Goal: Task Accomplishment & Management: Complete application form

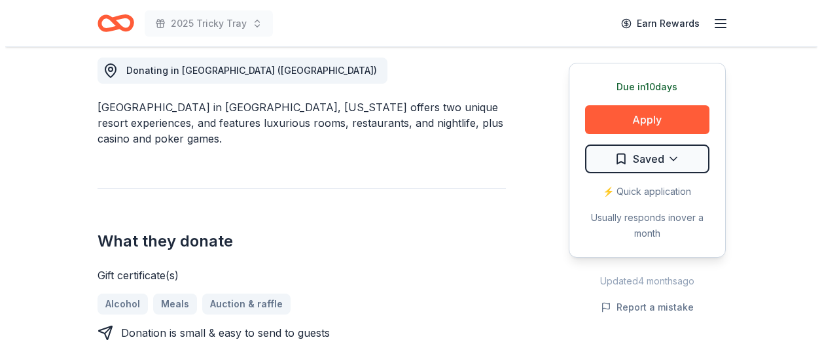
scroll to position [458, 0]
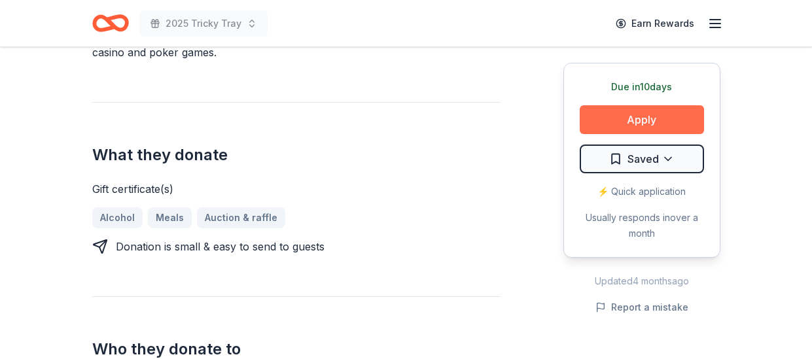
click at [615, 129] on button "Apply" at bounding box center [642, 119] width 124 height 29
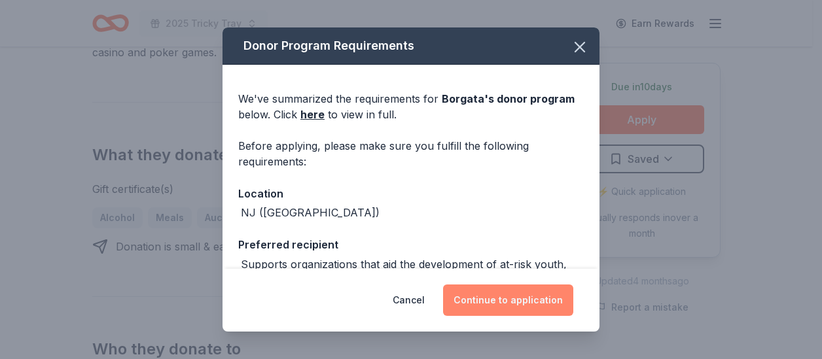
click at [502, 291] on button "Continue to application" at bounding box center [508, 300] width 130 height 31
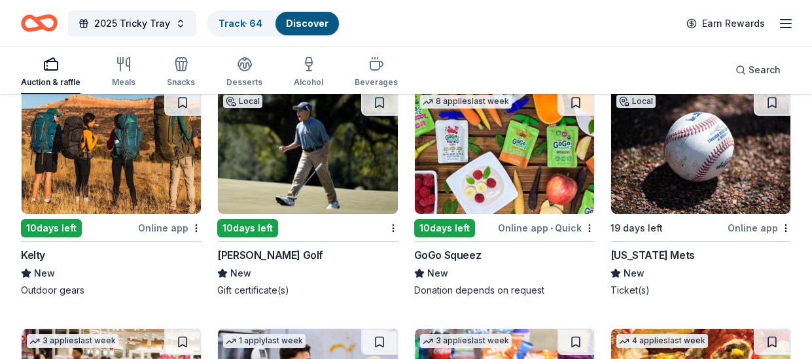
scroll to position [4824, 0]
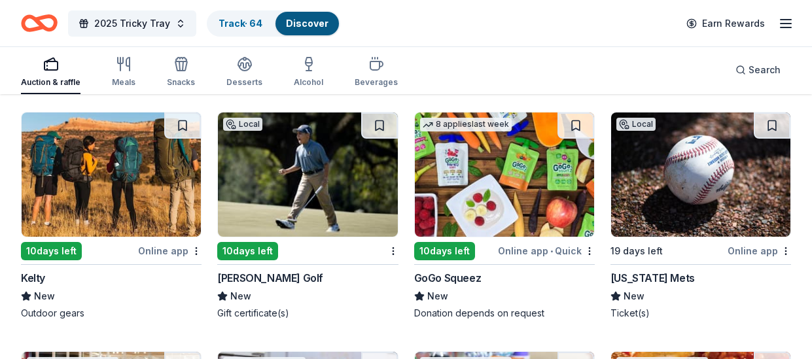
click at [250, 244] on div "10 days left" at bounding box center [247, 251] width 61 height 18
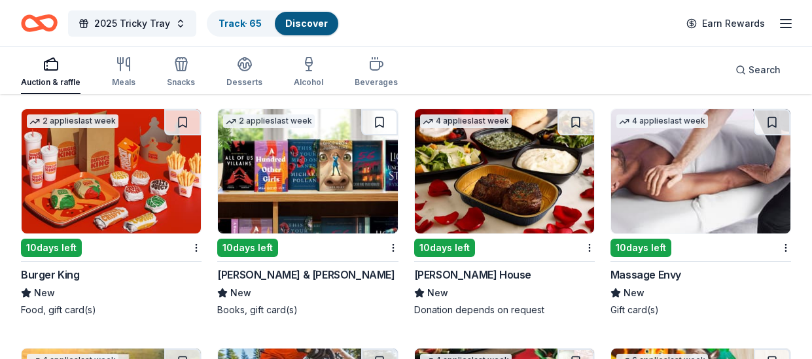
scroll to position [5805, 0]
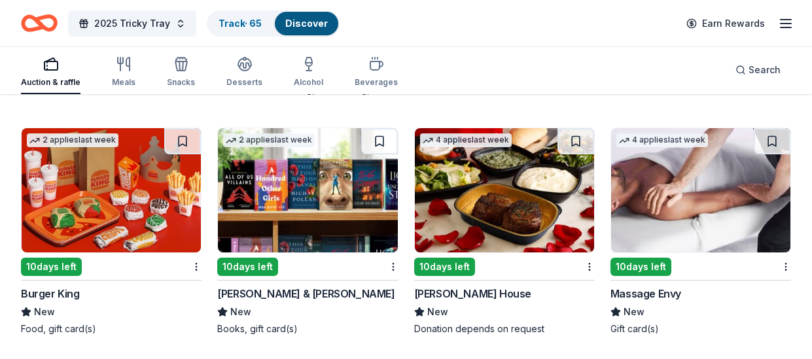
click at [718, 219] on img at bounding box center [700, 190] width 179 height 124
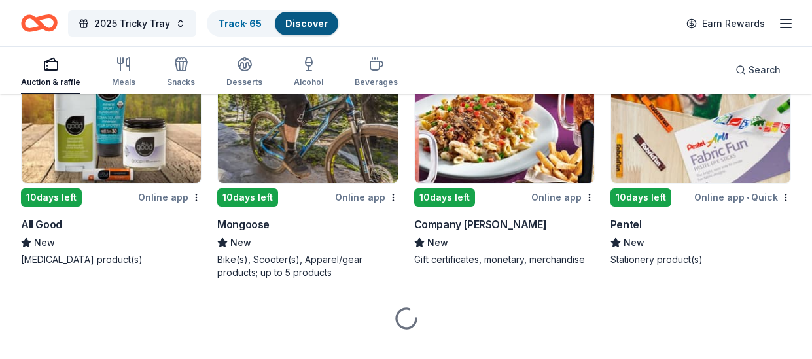
scroll to position [6133, 0]
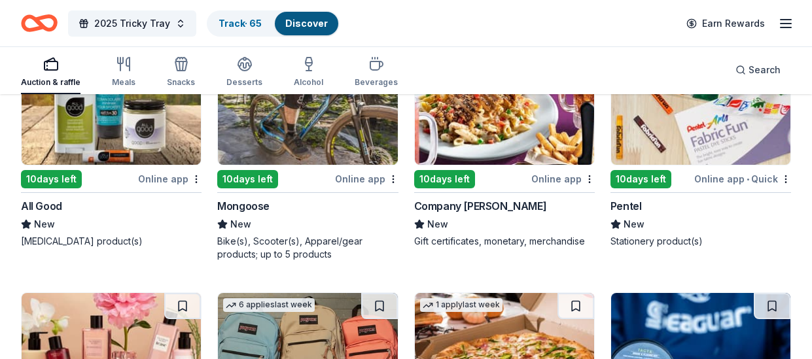
click at [312, 147] on img at bounding box center [307, 103] width 179 height 124
click at [724, 109] on img at bounding box center [700, 103] width 179 height 124
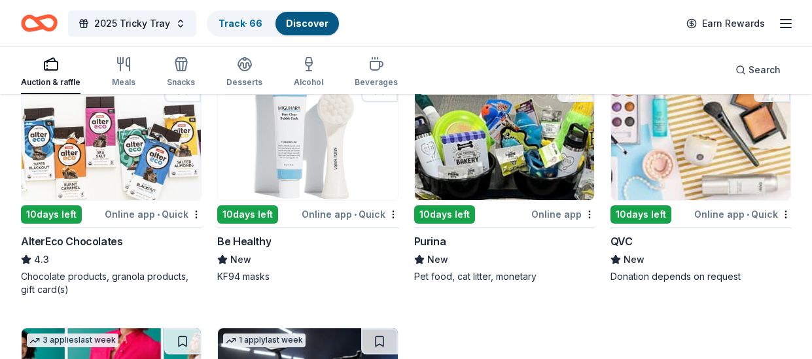
scroll to position [6591, 0]
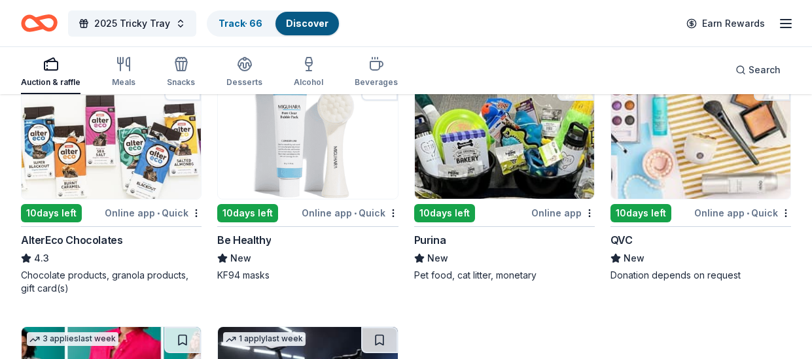
click at [94, 156] on img at bounding box center [111, 137] width 179 height 124
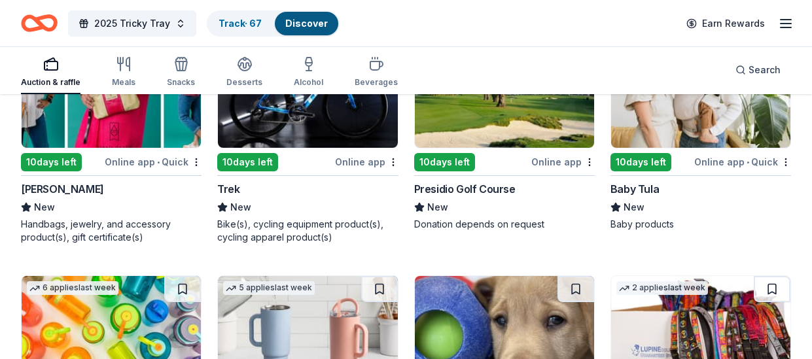
scroll to position [6918, 0]
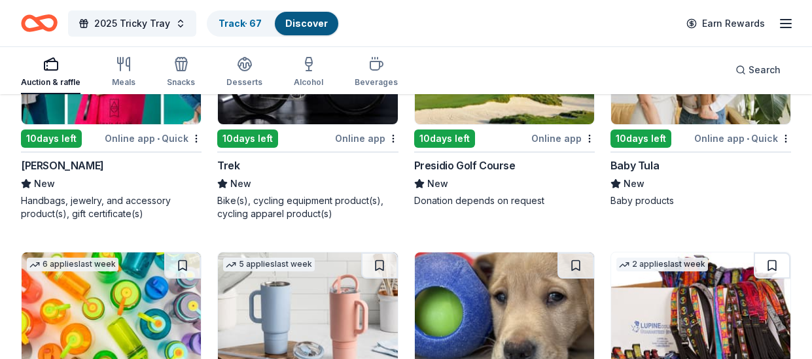
click at [537, 101] on img at bounding box center [504, 62] width 179 height 124
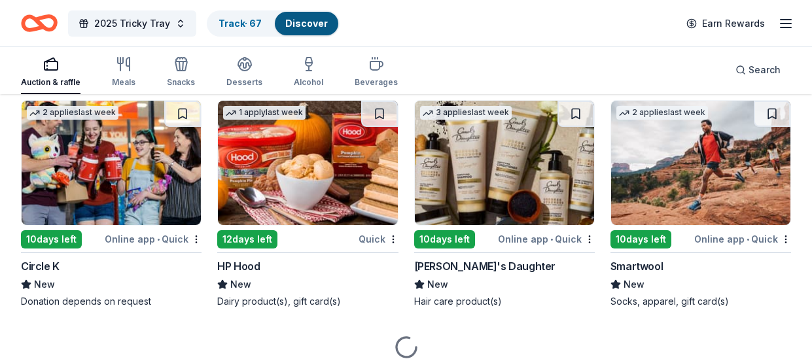
scroll to position [7310, 0]
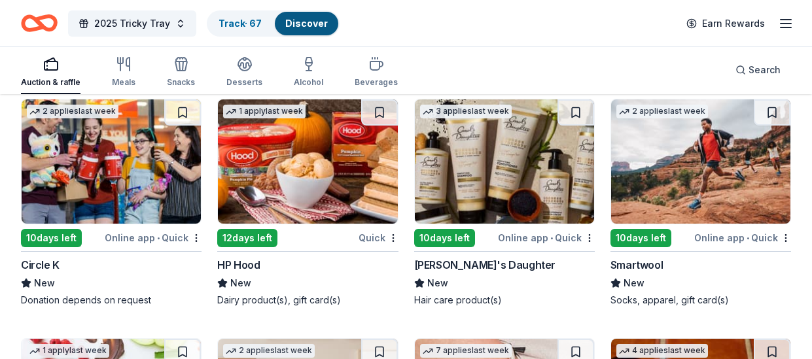
click at [503, 188] on img at bounding box center [504, 161] width 179 height 124
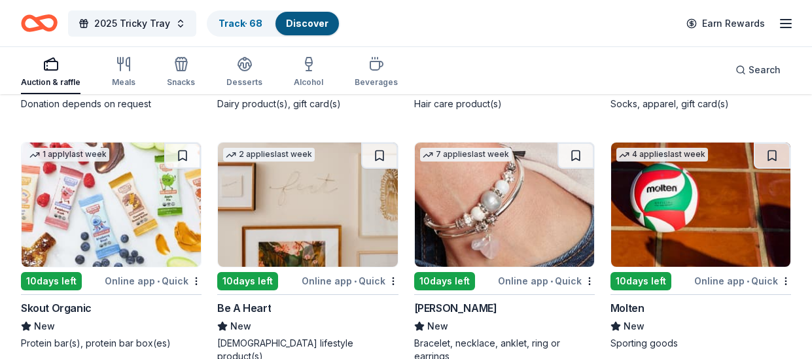
scroll to position [7572, 0]
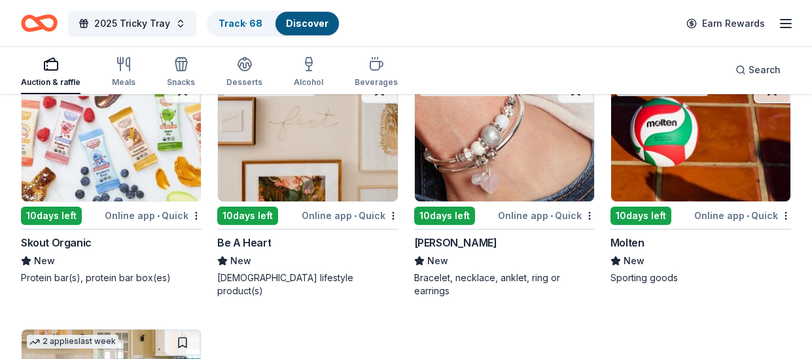
click at [546, 163] on img at bounding box center [504, 139] width 179 height 124
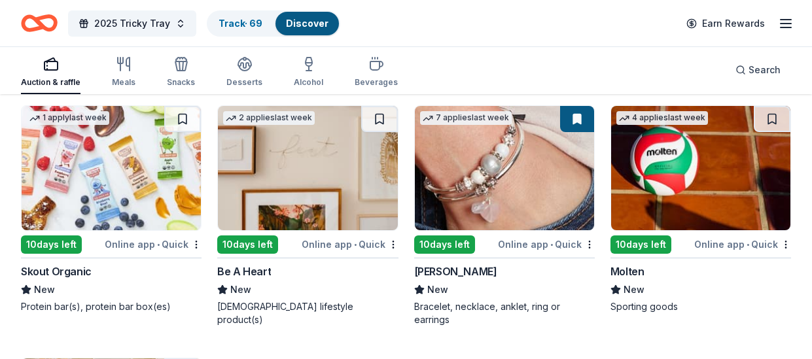
scroll to position [7515, 0]
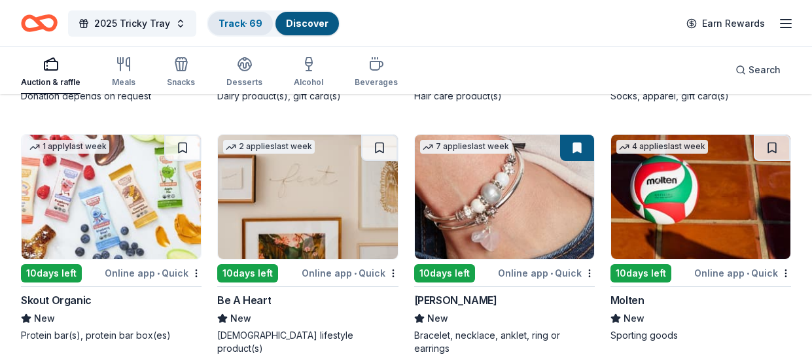
click at [238, 27] on link "Track · 69" at bounding box center [241, 23] width 44 height 11
click at [253, 30] on div "Track · 69" at bounding box center [240, 24] width 65 height 24
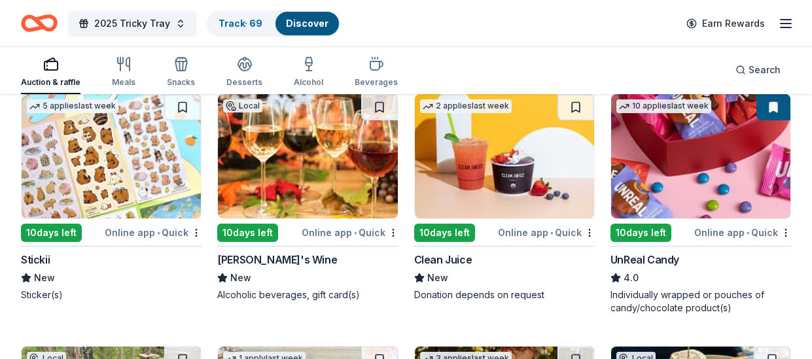
scroll to position [3065, 0]
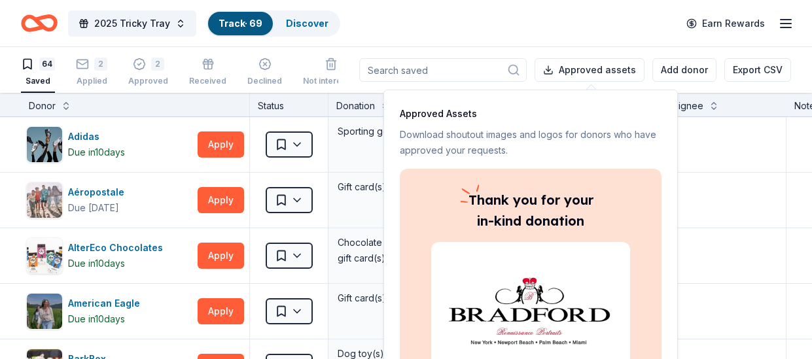
click at [650, 289] on div "Thank you for your in-kind donation" at bounding box center [531, 299] width 262 height 261
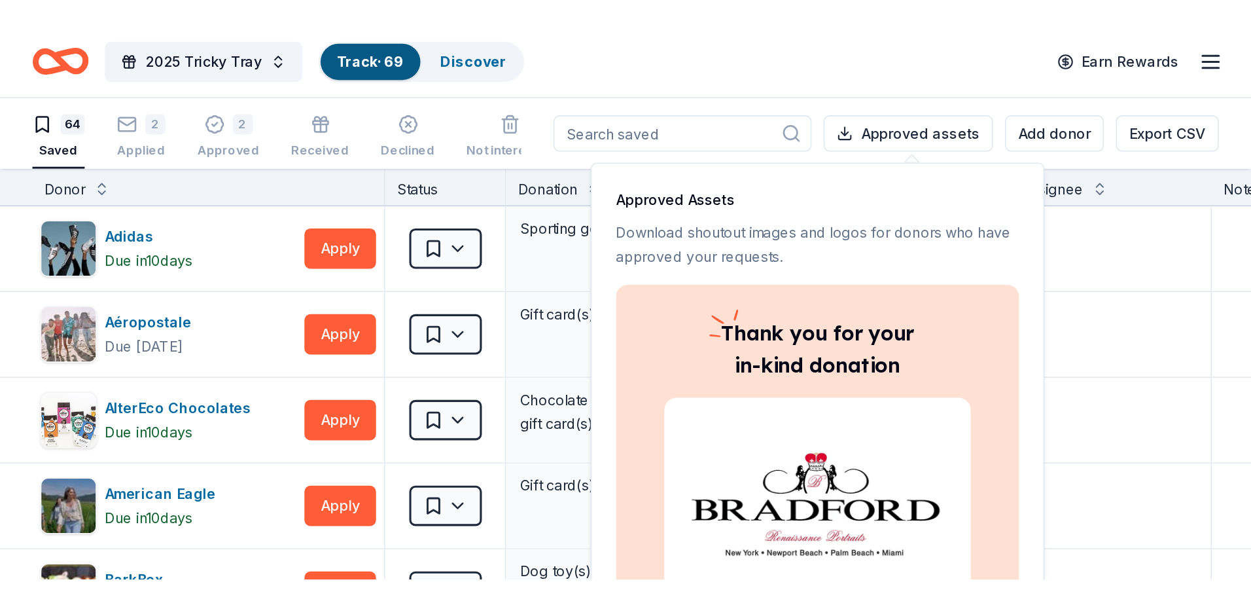
scroll to position [1, 0]
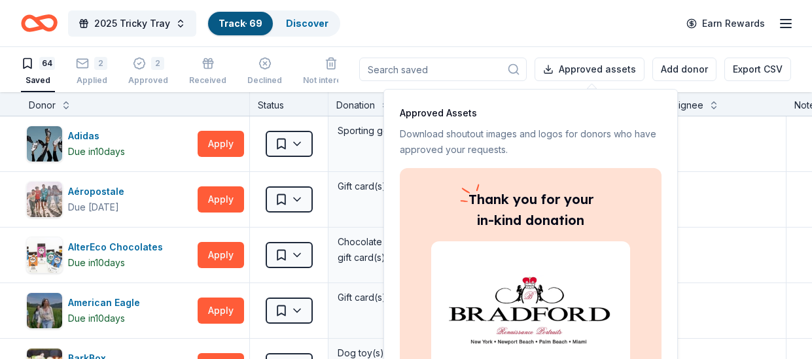
click at [551, 324] on img at bounding box center [531, 310] width 168 height 84
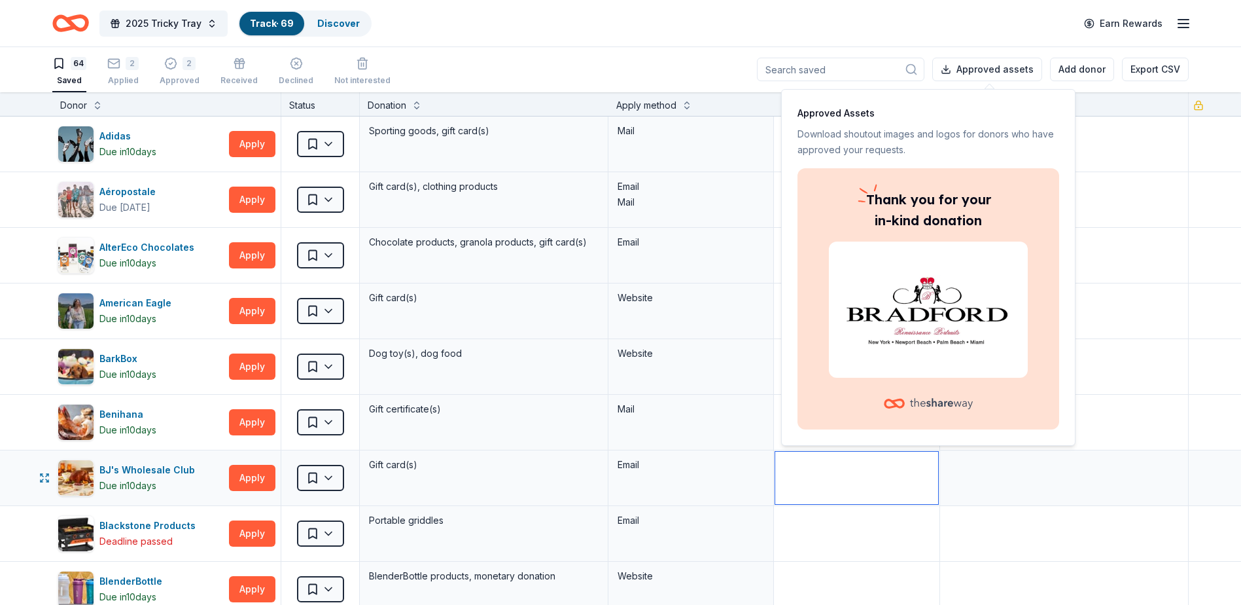
click at [811, 359] on textarea at bounding box center [856, 478] width 162 height 52
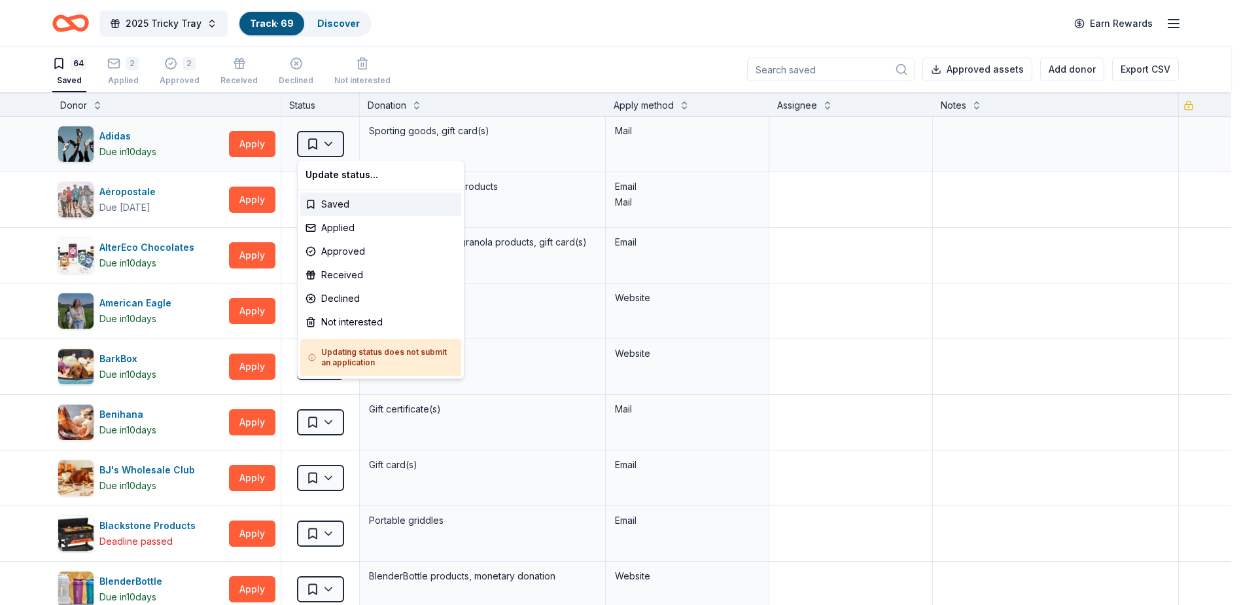
click at [323, 143] on html "2025 Tricky Tray Track · 69 Discover Earn Rewards 64 Saved 2 Applied 2 Approved…" at bounding box center [620, 301] width 1241 height 605
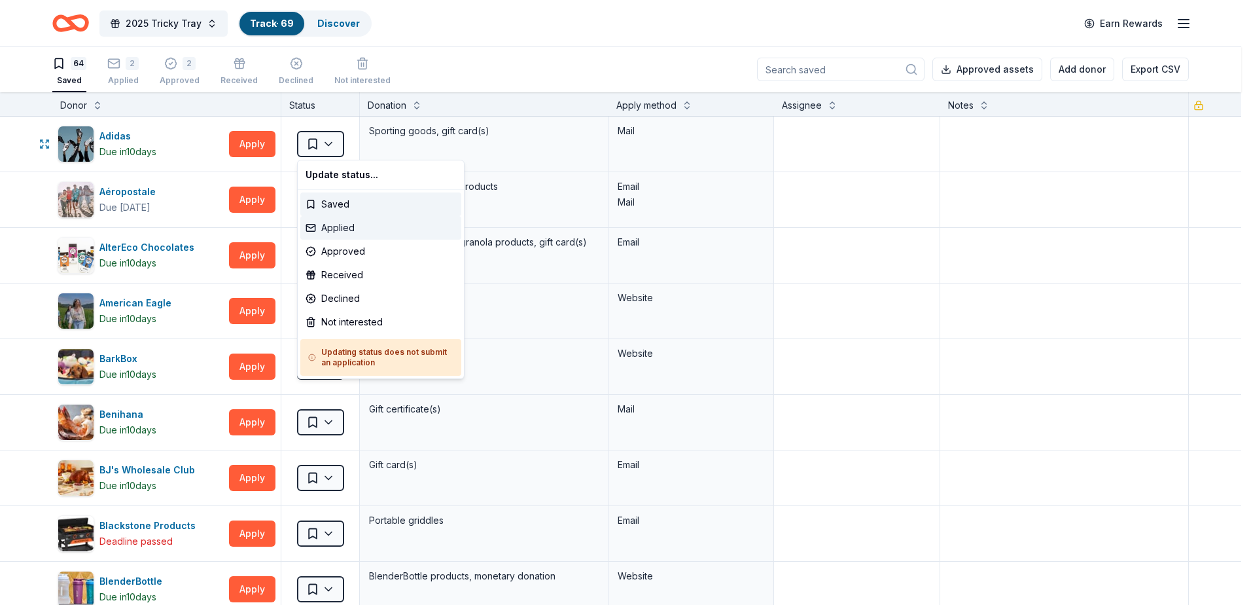
click at [338, 224] on div "Applied" at bounding box center [380, 228] width 161 height 24
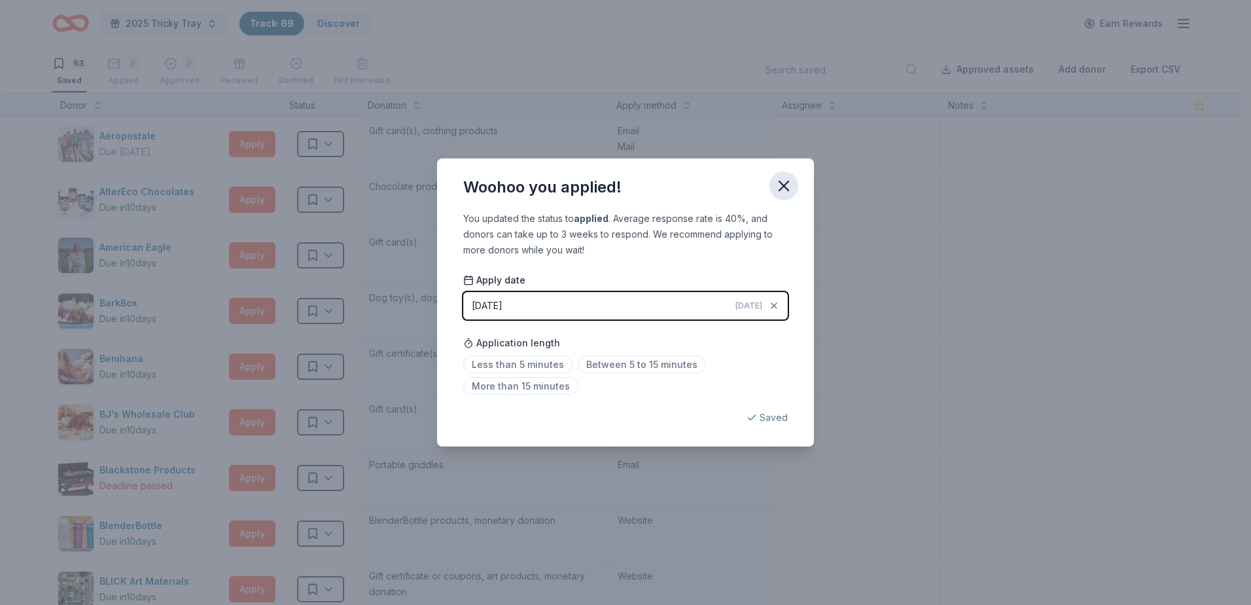
click at [787, 195] on icon "button" at bounding box center [784, 186] width 18 height 18
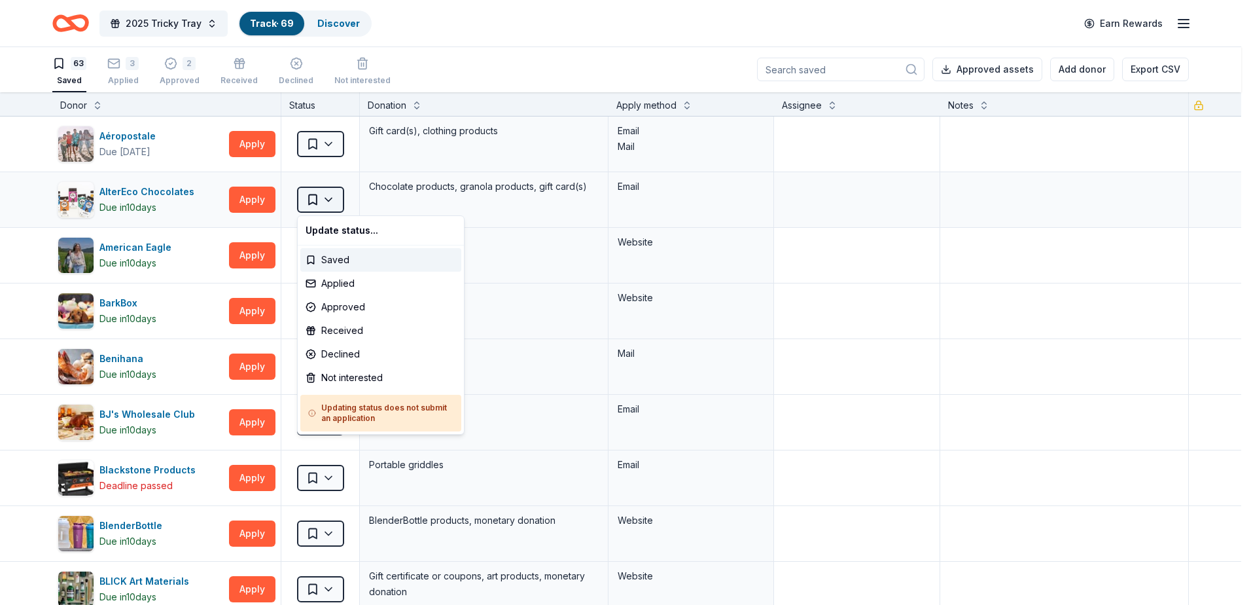
click at [328, 208] on html "2025 Tricky Tray Track · 69 Discover Earn Rewards 63 Saved 3 Applied 2 Approved…" at bounding box center [625, 301] width 1251 height 605
click at [347, 283] on div "Applied" at bounding box center [380, 284] width 161 height 24
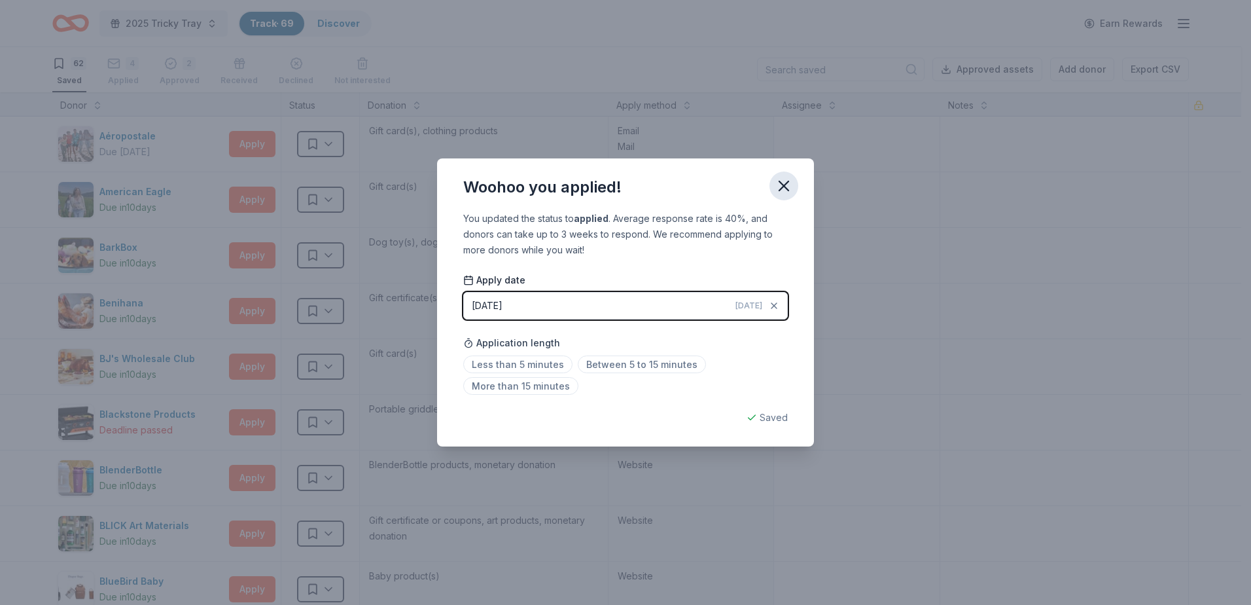
click at [786, 180] on icon "button" at bounding box center [784, 186] width 18 height 18
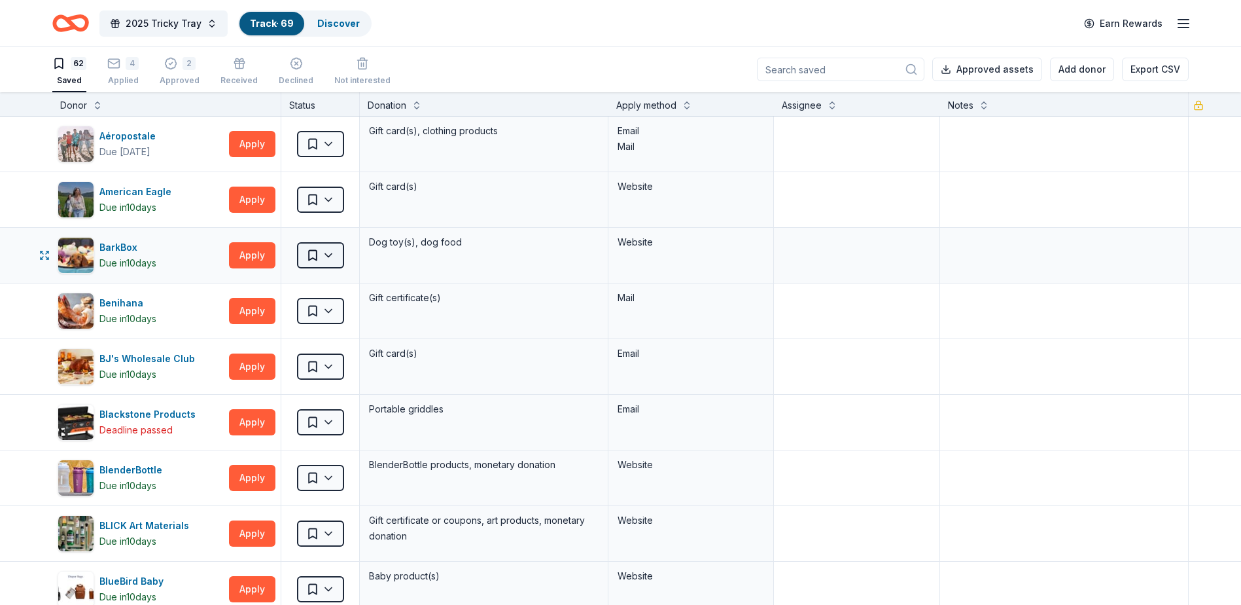
click at [318, 253] on html "2025 Tricky Tray Track · 69 Discover Earn Rewards 62 Saved 4 Applied 2 Approved…" at bounding box center [620, 301] width 1241 height 605
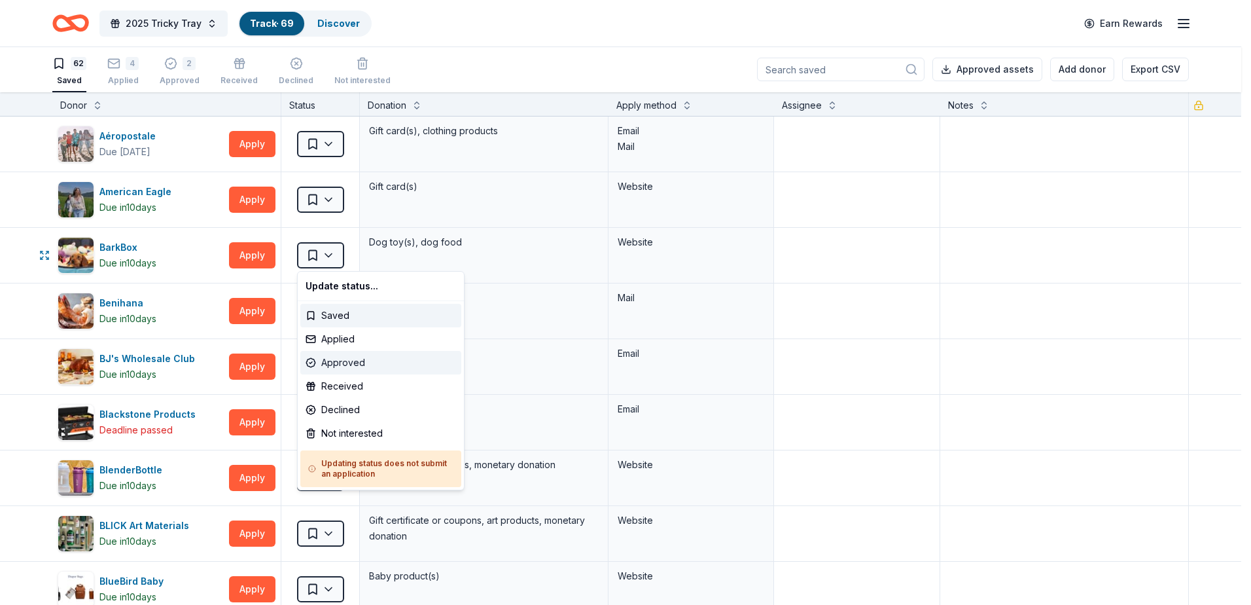
click at [340, 359] on div "Approved" at bounding box center [380, 363] width 161 height 24
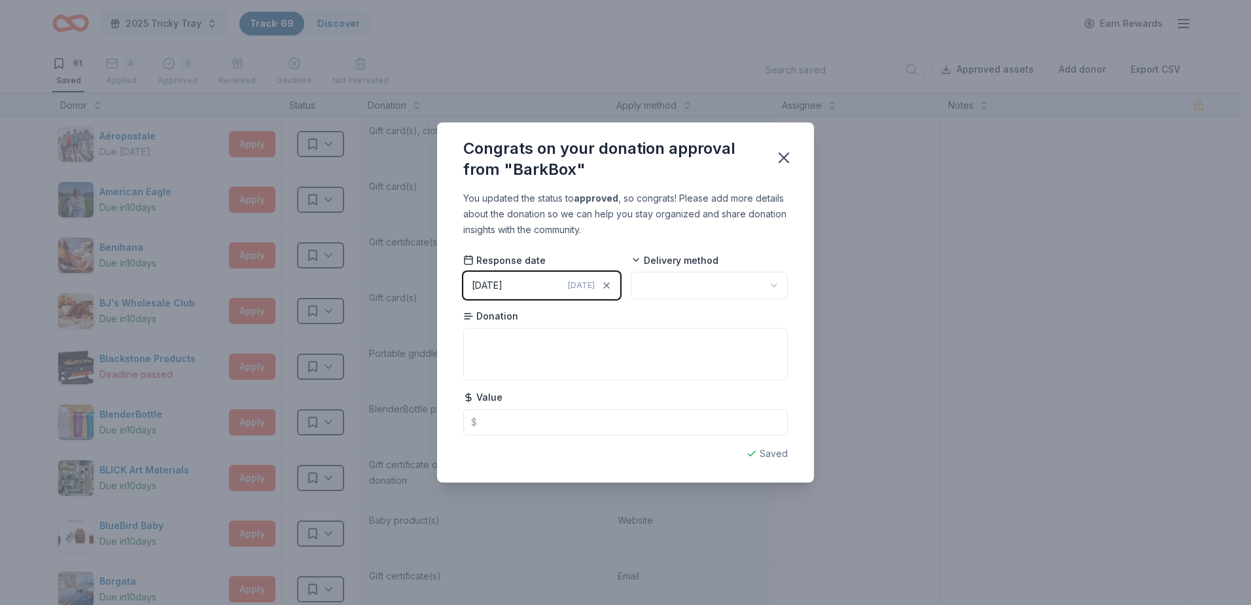
click at [710, 293] on html "2025 Tricky Tray Track · 69 Discover Earn Rewards 61 Saved 4 Applied 3 Approved…" at bounding box center [625, 301] width 1251 height 605
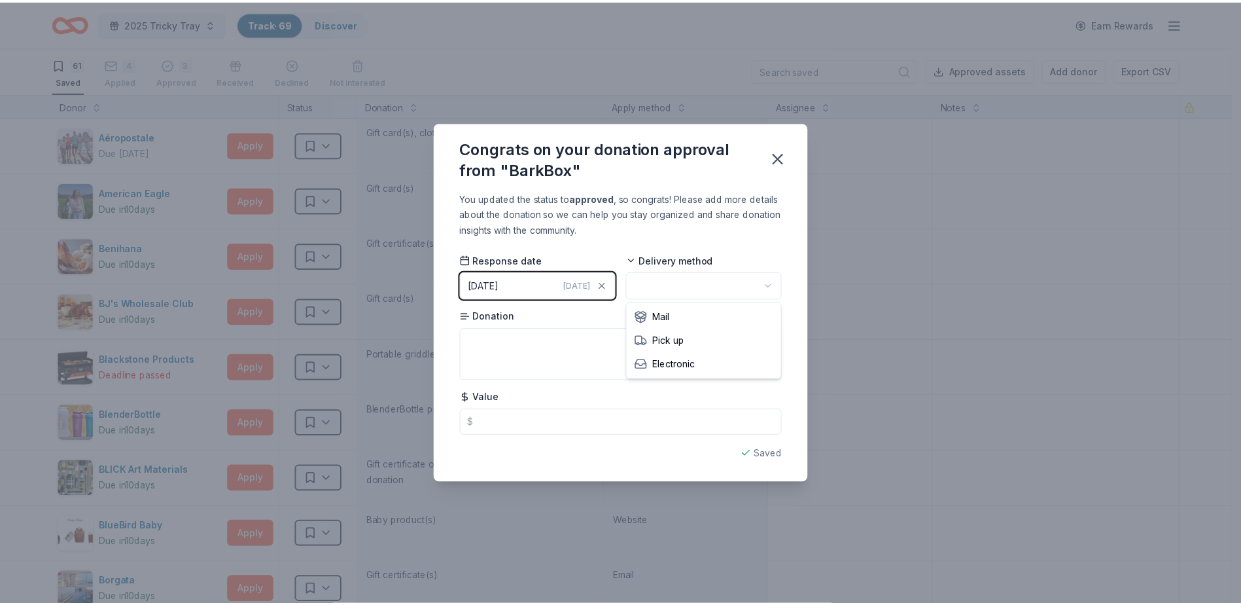
scroll to position [0, 0]
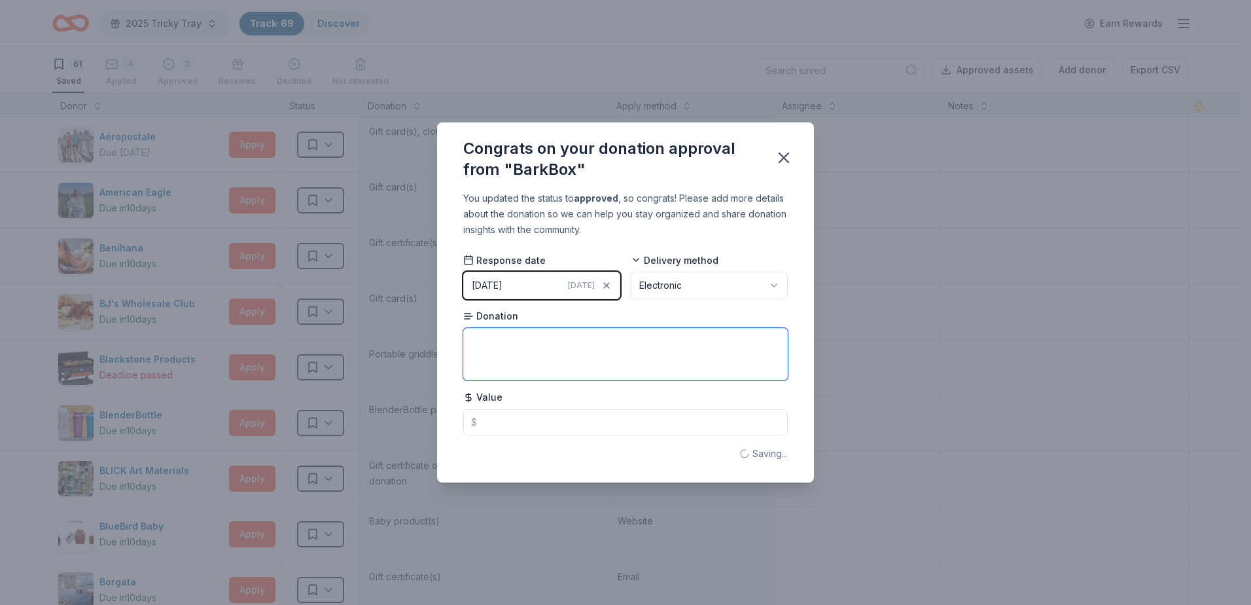
click at [530, 359] on textarea at bounding box center [625, 354] width 325 height 52
drag, startPoint x: 531, startPoint y: 338, endPoint x: 524, endPoint y: 340, distance: 7.5
click at [524, 340] on textarea "gift box" at bounding box center [625, 354] width 325 height 52
drag, startPoint x: 524, startPoint y: 340, endPoint x: 275, endPoint y: 314, distance: 250.6
click at [275, 314] on div "Congrats on your donation approval from "BarkBox" You updated the status to app…" at bounding box center [625, 302] width 1251 height 605
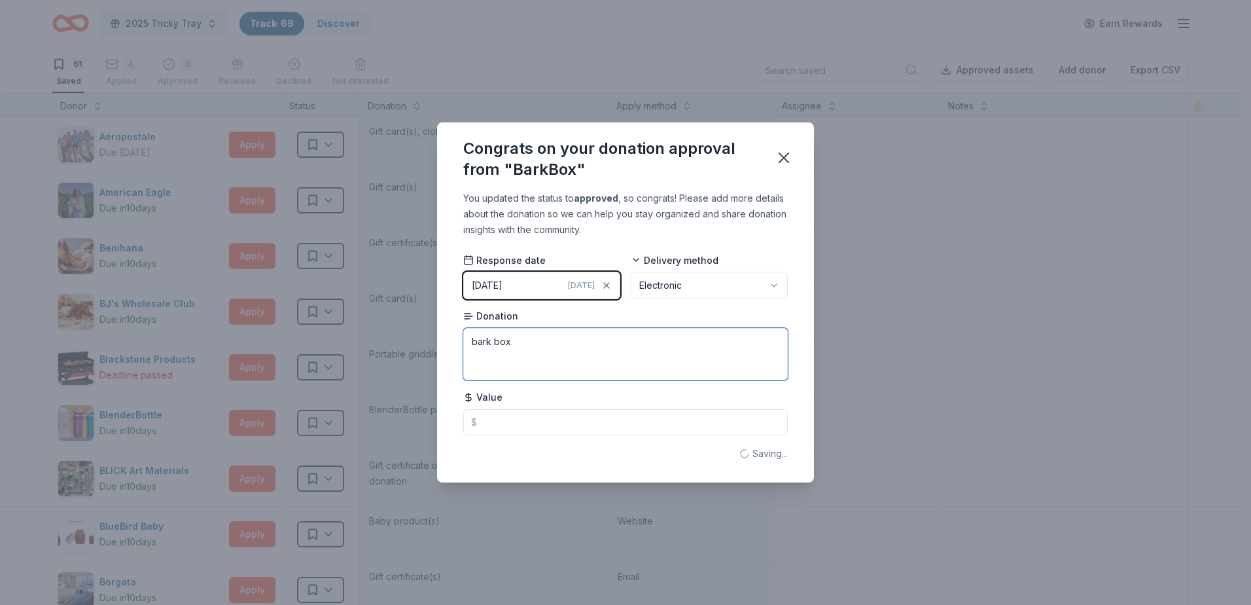
type textarea "bark box"
type input "45.00"
click at [793, 157] on button "button" at bounding box center [784, 157] width 29 height 29
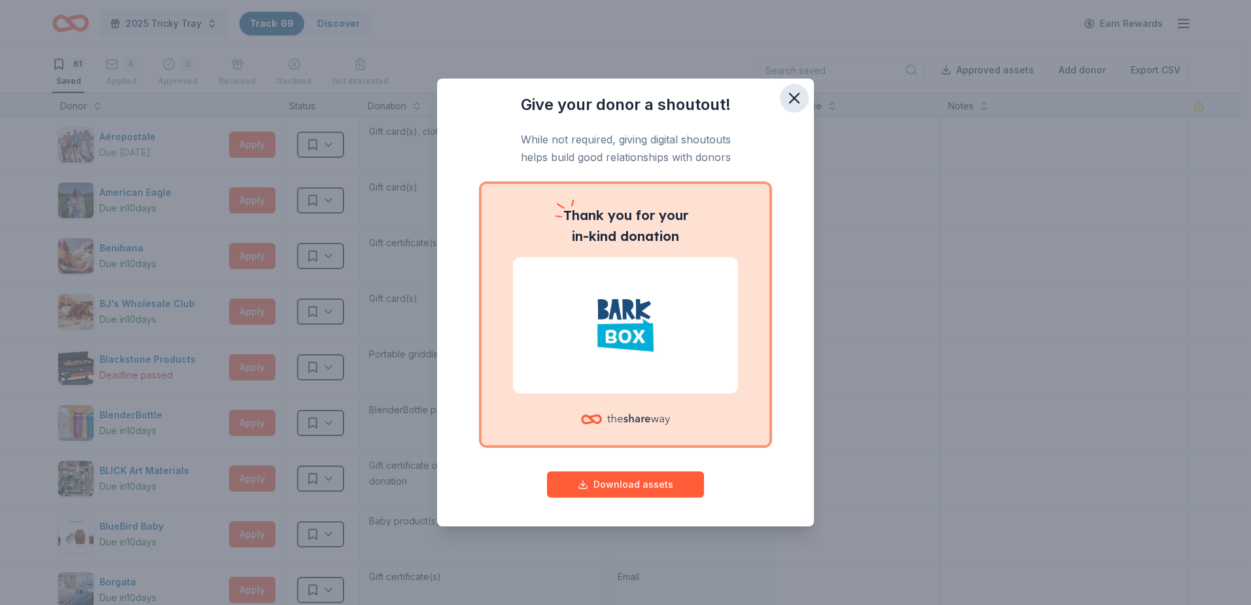
click at [799, 94] on icon "button" at bounding box center [794, 98] width 9 height 9
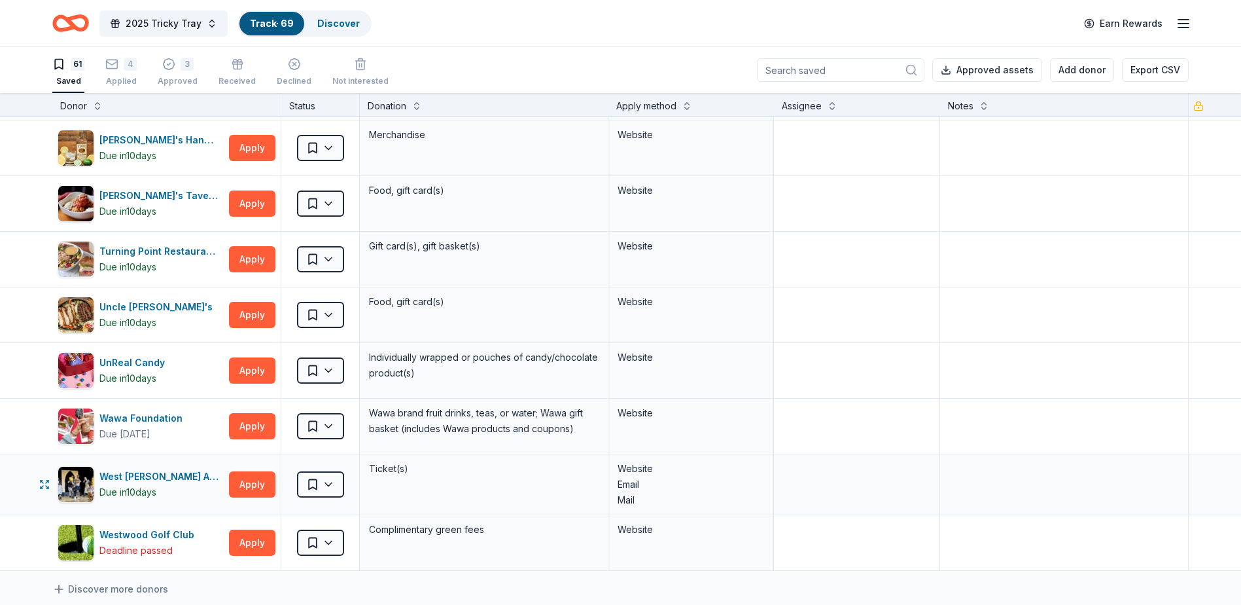
scroll to position [3156, 0]
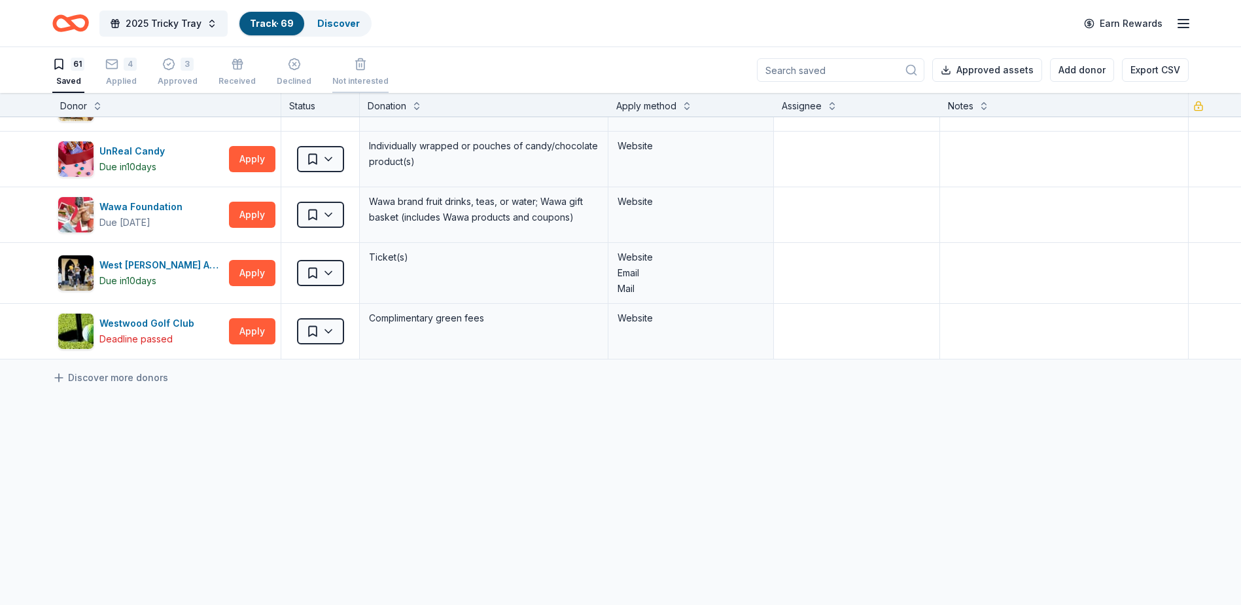
drag, startPoint x: 344, startPoint y: 29, endPoint x: 356, endPoint y: 60, distance: 32.9
click at [344, 29] on div "Discover" at bounding box center [338, 24] width 63 height 24
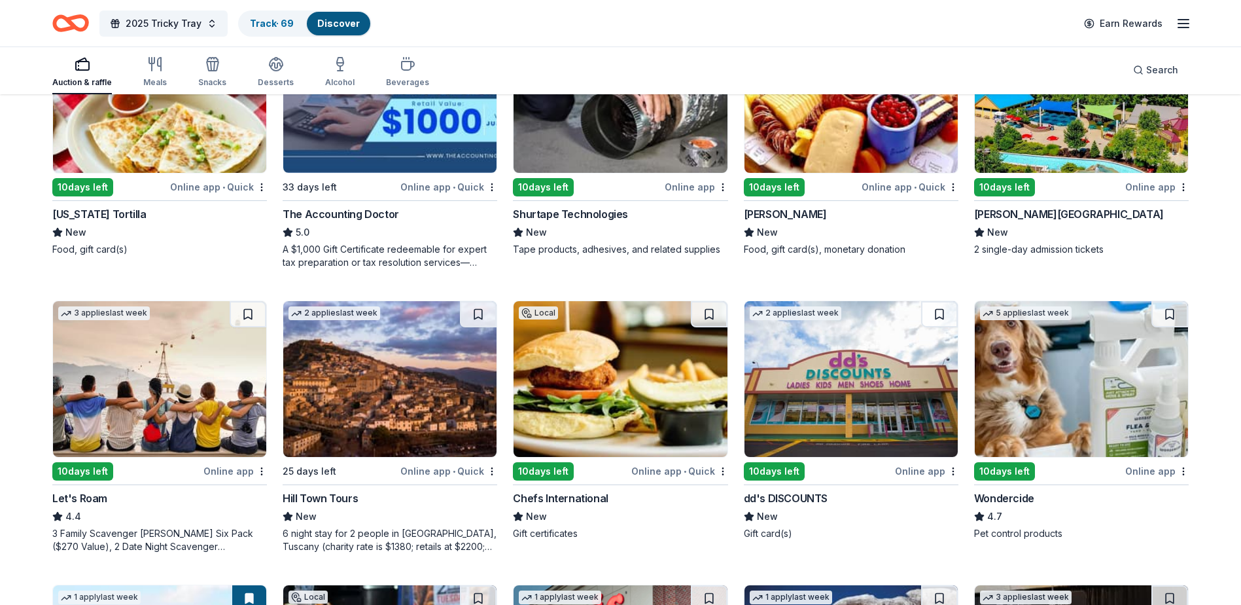
scroll to position [589, 0]
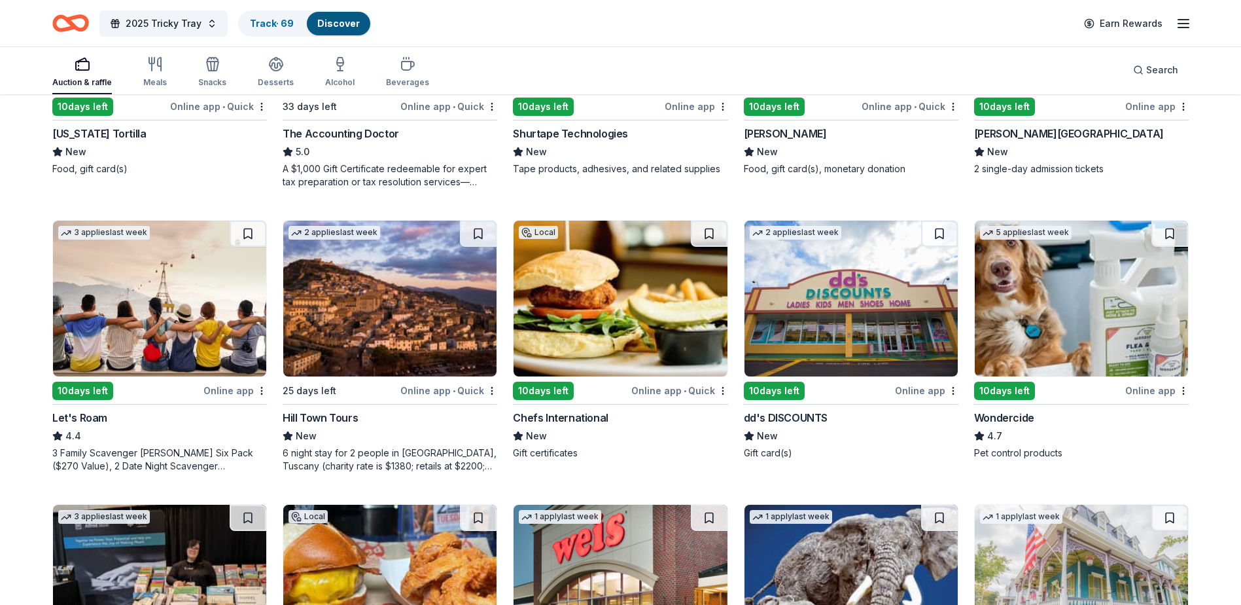
click at [110, 359] on div "10 days left" at bounding box center [82, 391] width 61 height 18
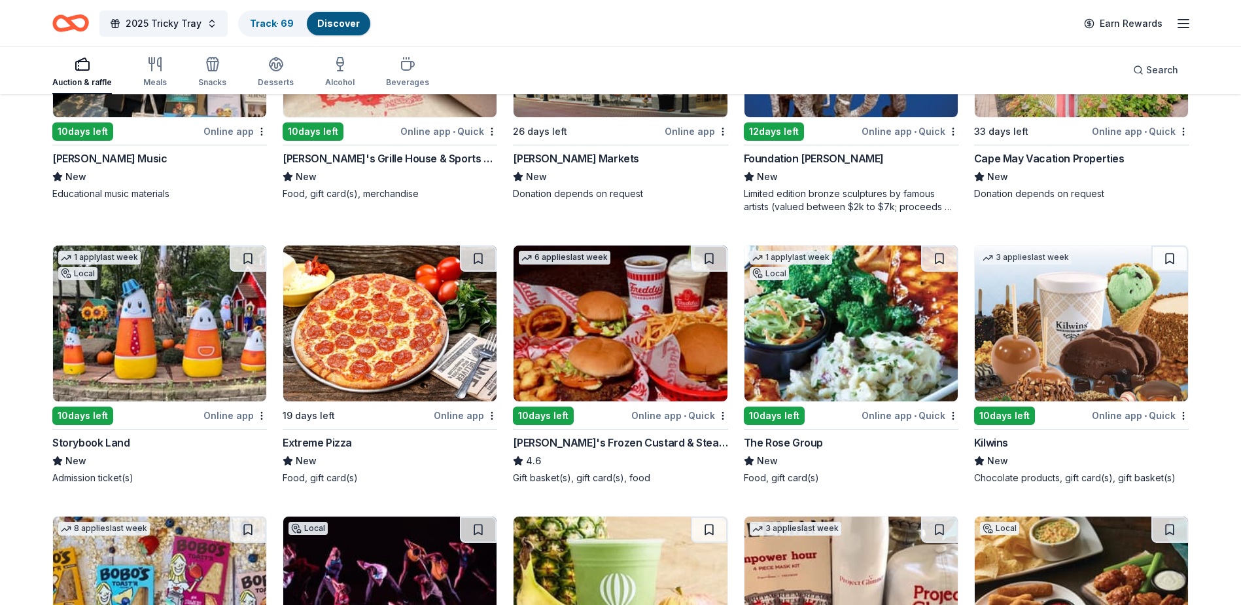
scroll to position [1113, 0]
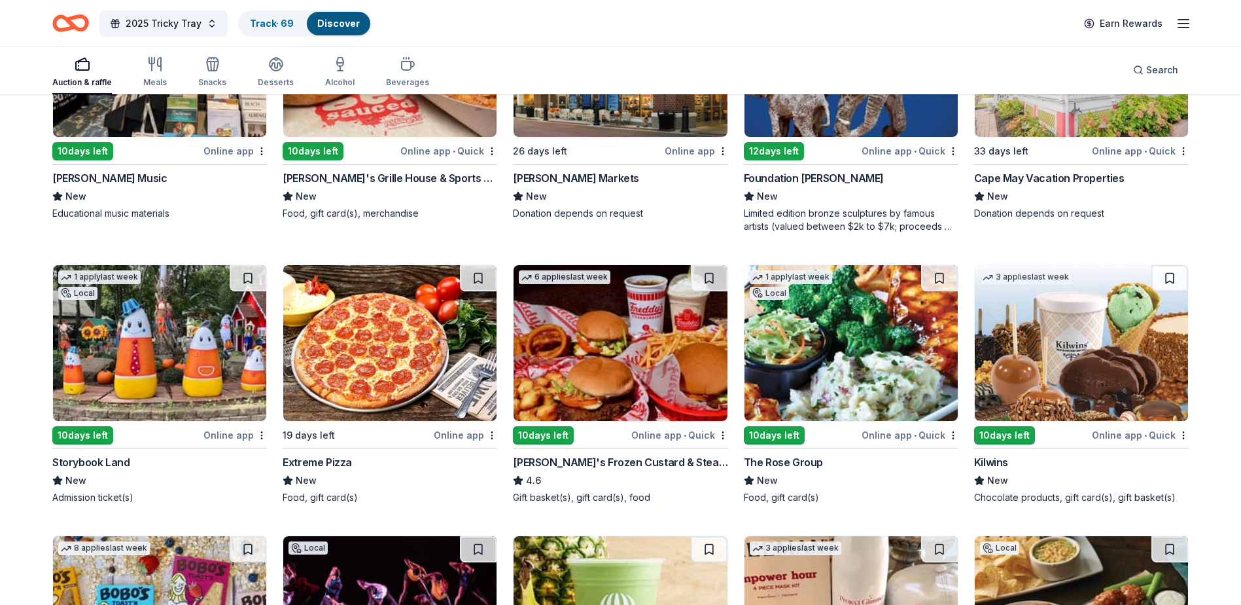
click at [811, 359] on img at bounding box center [1081, 343] width 213 height 156
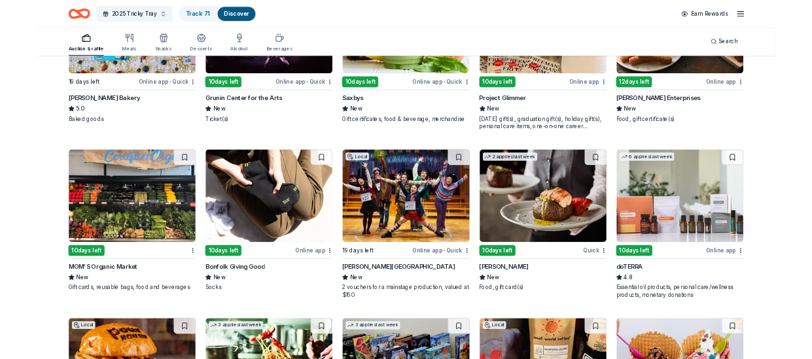
scroll to position [1701, 0]
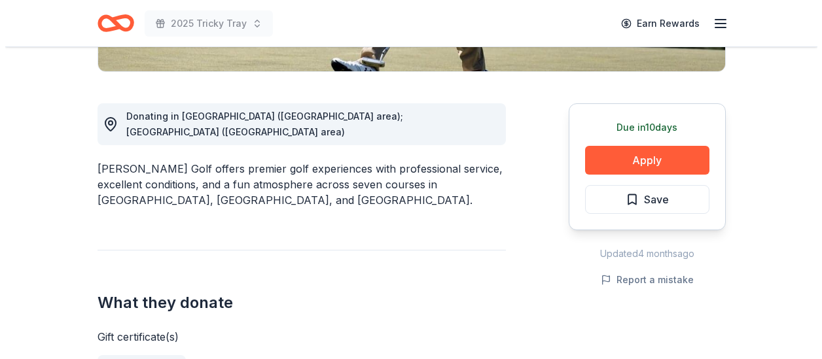
scroll to position [327, 0]
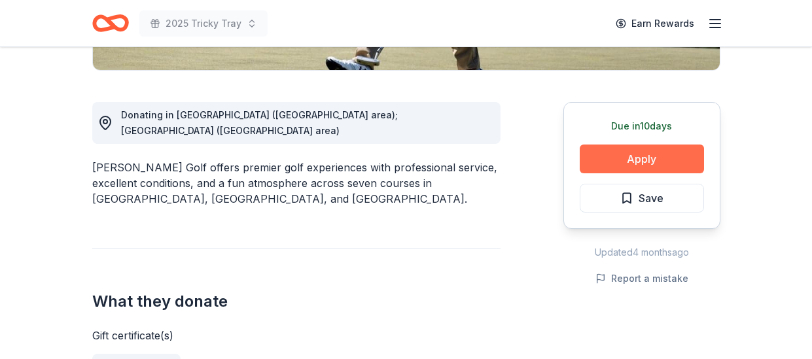
click at [660, 166] on button "Apply" at bounding box center [642, 159] width 124 height 29
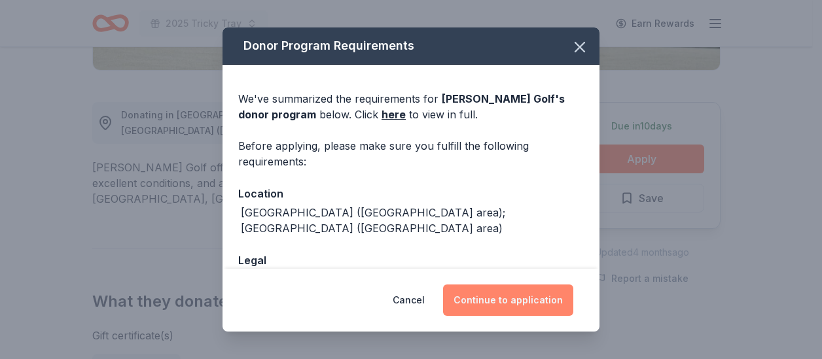
click at [535, 302] on button "Continue to application" at bounding box center [508, 300] width 130 height 31
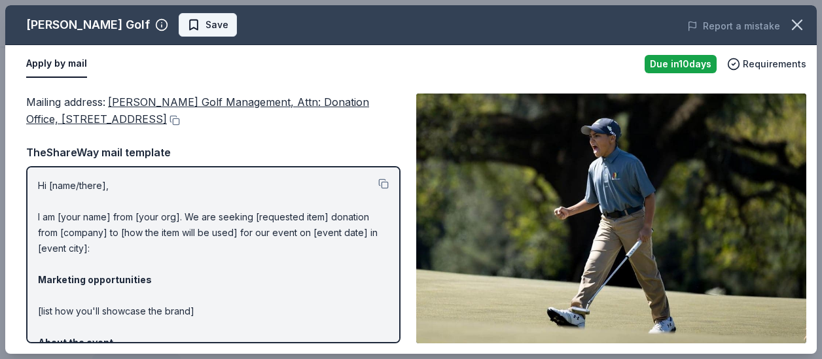
click at [196, 35] on button "Save" at bounding box center [208, 25] width 58 height 24
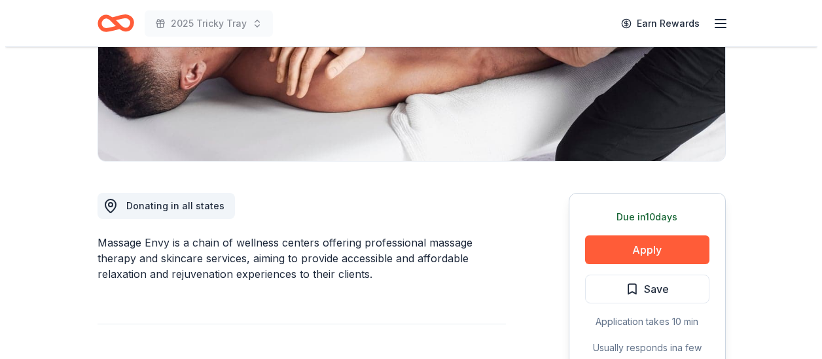
scroll to position [262, 0]
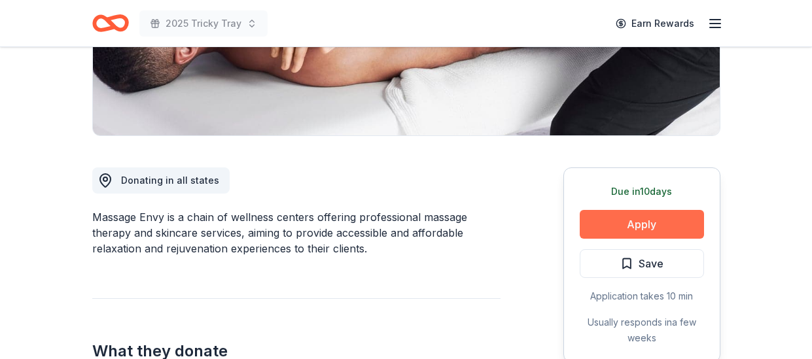
click at [615, 219] on button "Apply" at bounding box center [642, 224] width 124 height 29
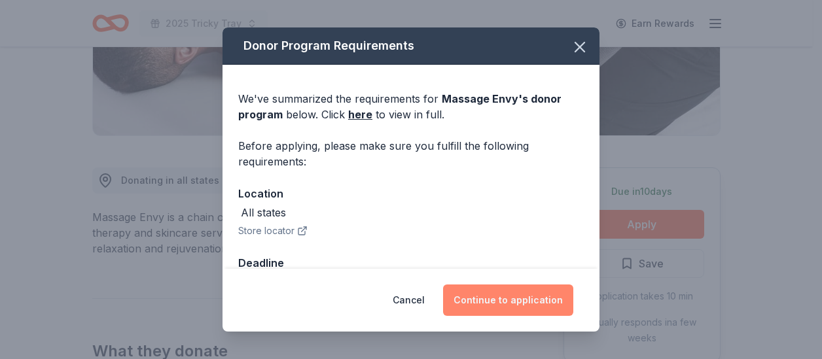
click at [554, 294] on button "Continue to application" at bounding box center [508, 300] width 130 height 31
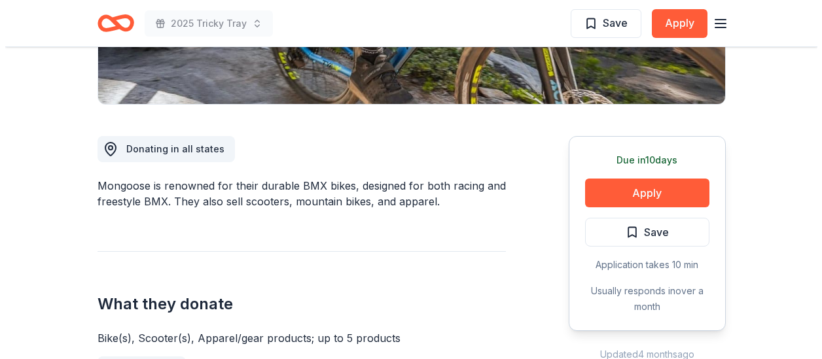
scroll to position [327, 0]
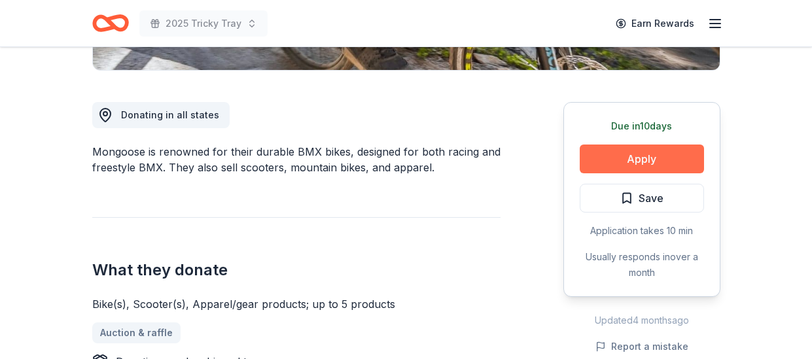
click at [604, 156] on button "Apply" at bounding box center [642, 159] width 124 height 29
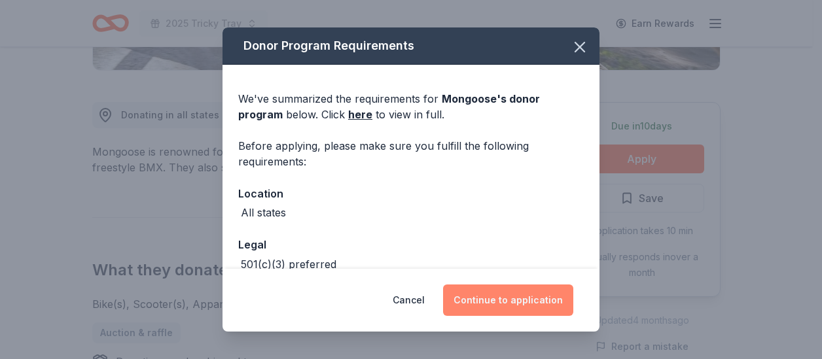
click at [511, 306] on button "Continue to application" at bounding box center [508, 300] width 130 height 31
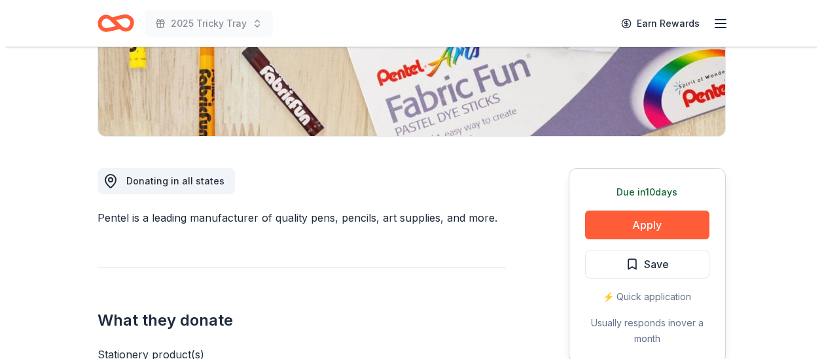
scroll to position [262, 0]
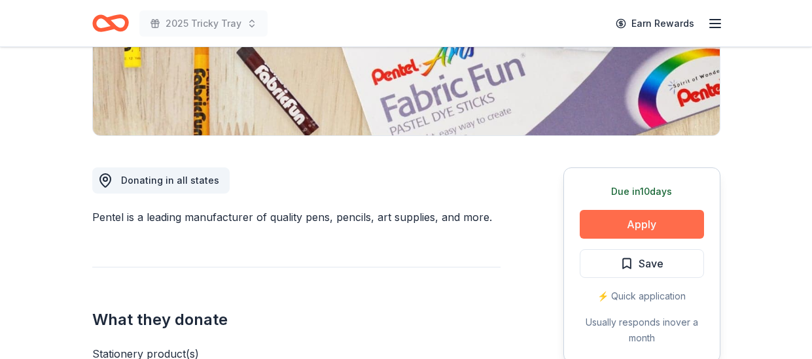
click at [620, 225] on button "Apply" at bounding box center [642, 224] width 124 height 29
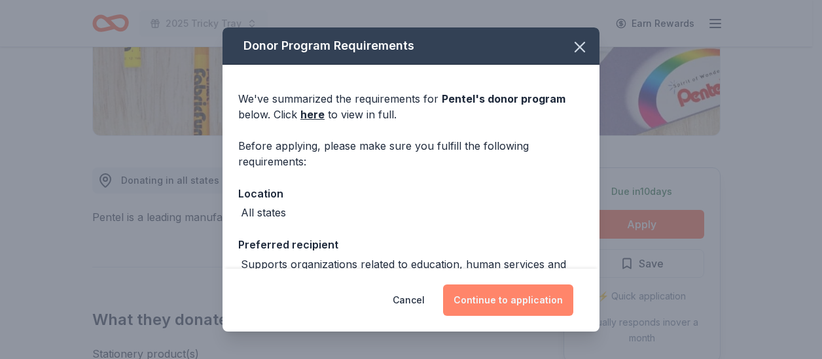
click at [486, 306] on button "Continue to application" at bounding box center [508, 300] width 130 height 31
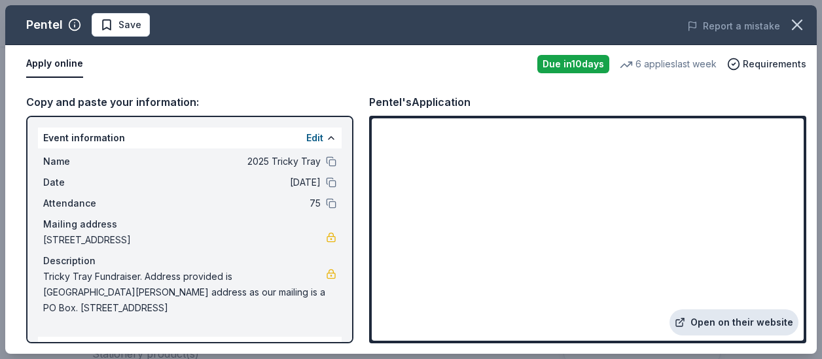
click at [729, 315] on link "Open on their website" at bounding box center [733, 323] width 129 height 26
click at [134, 25] on span "Save" at bounding box center [129, 25] width 23 height 16
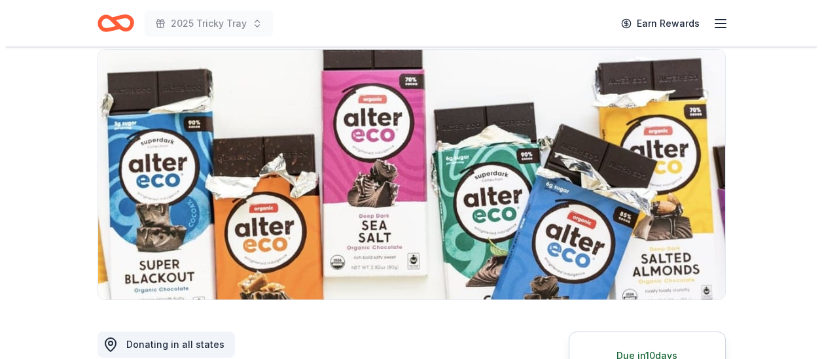
scroll to position [262, 0]
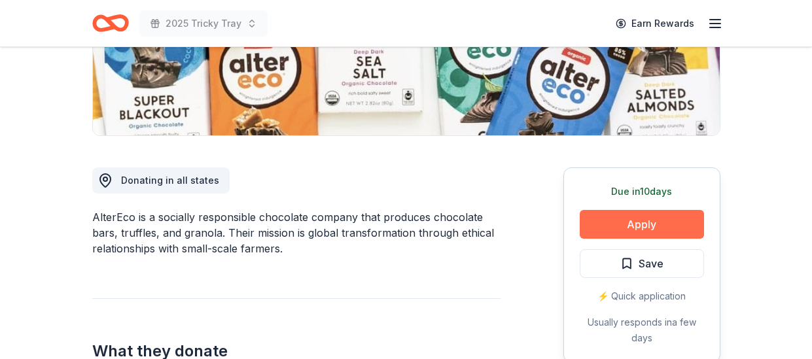
click at [671, 224] on button "Apply" at bounding box center [642, 224] width 124 height 29
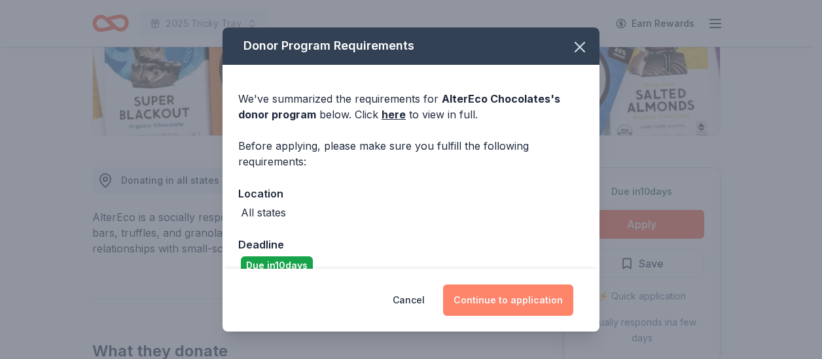
click at [514, 294] on button "Continue to application" at bounding box center [508, 300] width 130 height 31
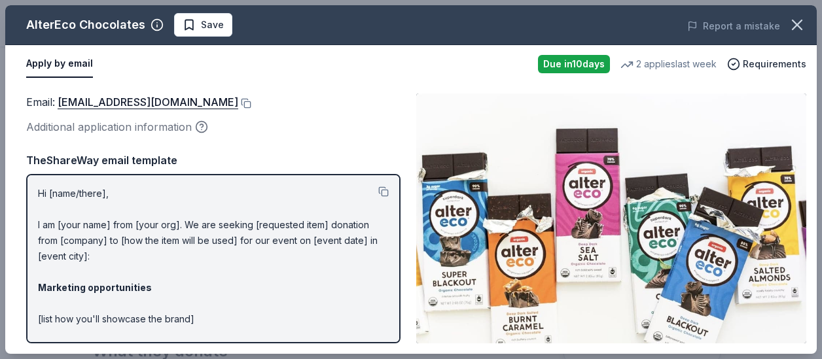
click at [806, 160] on img at bounding box center [611, 219] width 390 height 250
click at [201, 29] on span "Save" at bounding box center [212, 25] width 23 height 16
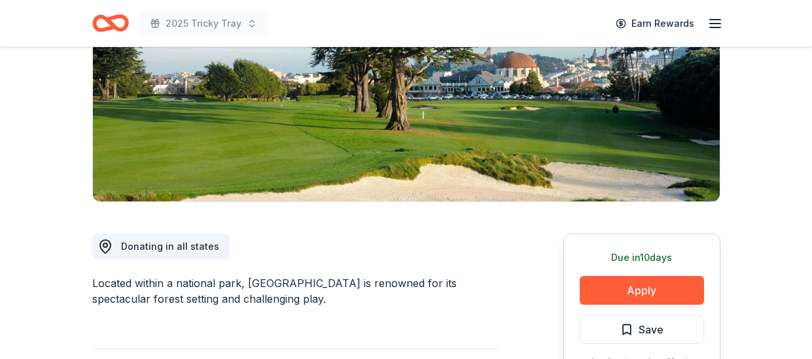
scroll to position [262, 0]
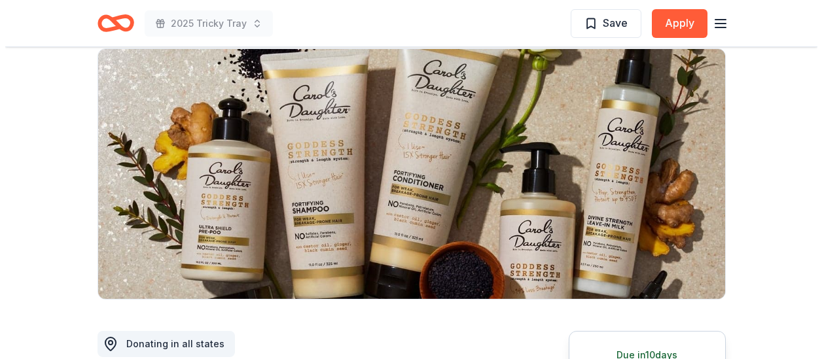
scroll to position [262, 0]
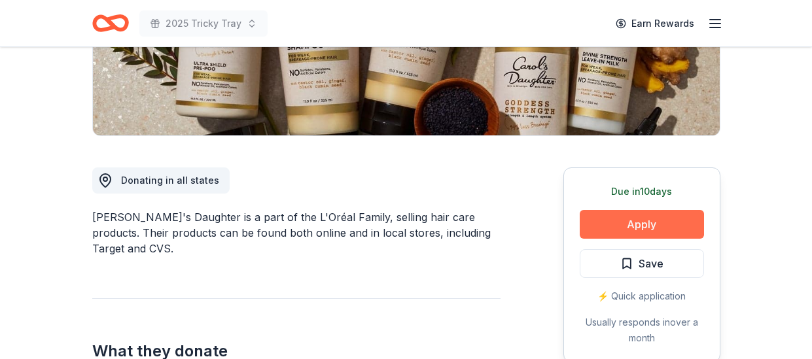
click at [599, 226] on button "Apply" at bounding box center [642, 224] width 124 height 29
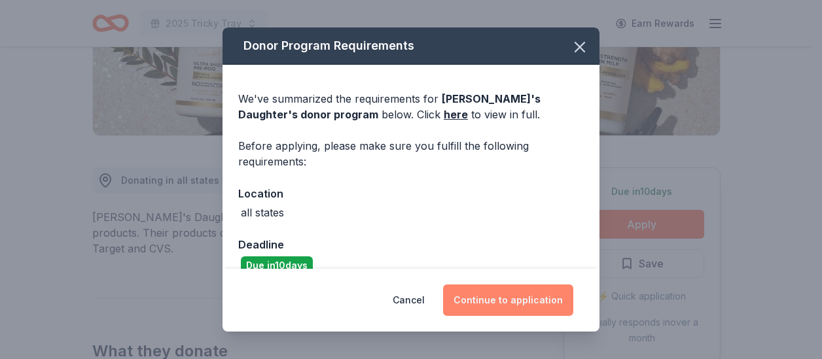
click at [535, 302] on button "Continue to application" at bounding box center [508, 300] width 130 height 31
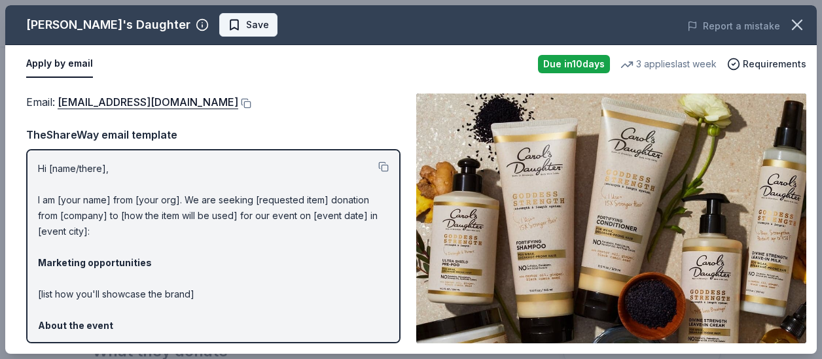
click at [246, 27] on span "Save" at bounding box center [257, 25] width 23 height 16
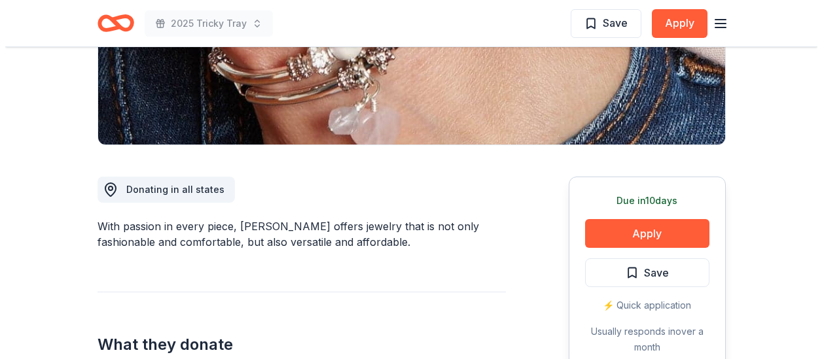
scroll to position [262, 0]
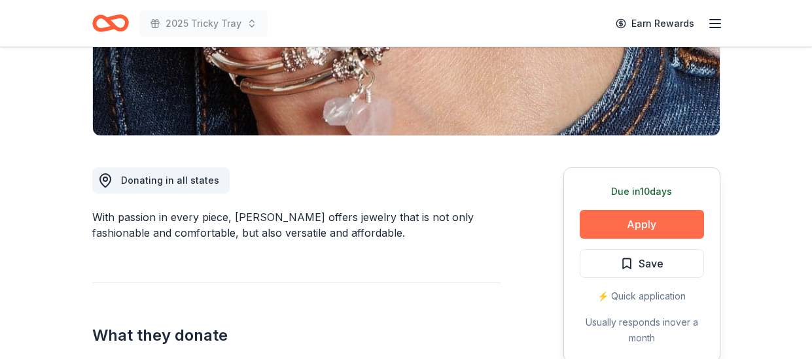
click at [630, 221] on button "Apply" at bounding box center [642, 224] width 124 height 29
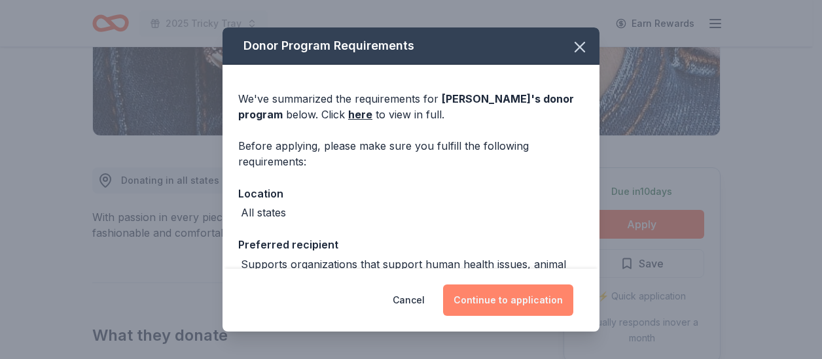
click at [541, 295] on button "Continue to application" at bounding box center [508, 300] width 130 height 31
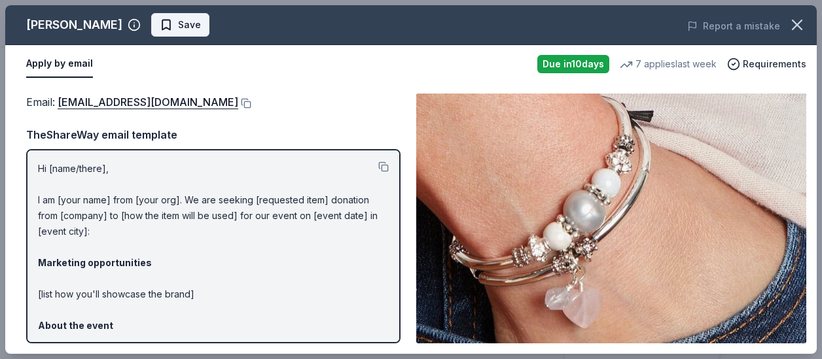
click at [160, 18] on span "Save" at bounding box center [180, 25] width 41 height 16
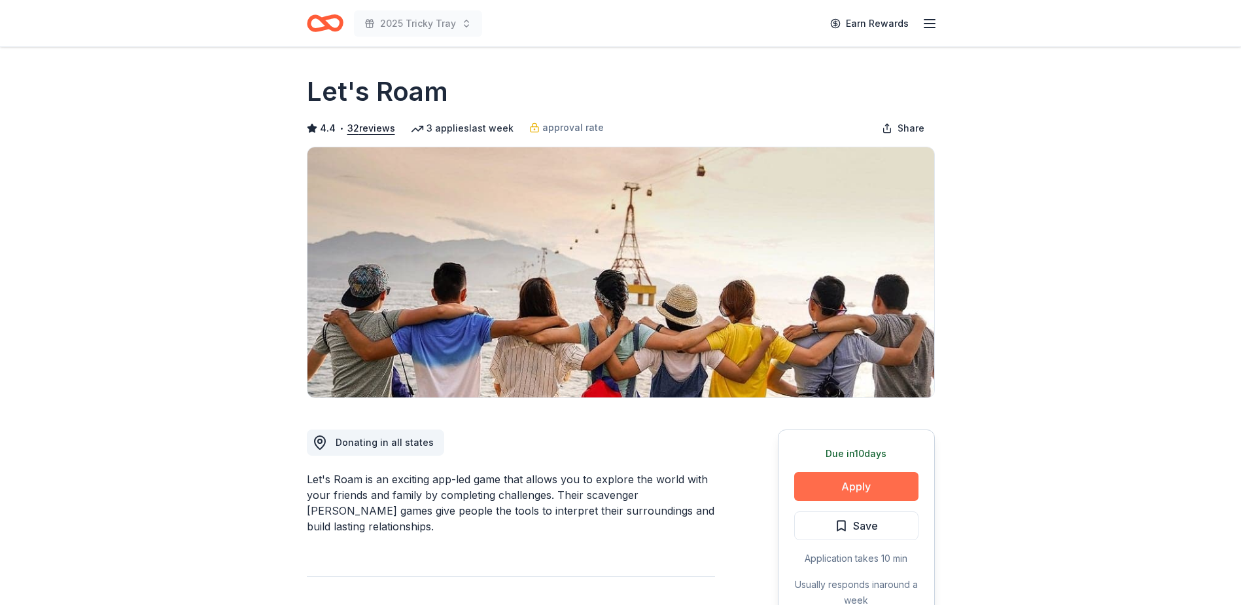
click at [849, 493] on button "Apply" at bounding box center [856, 486] width 124 height 29
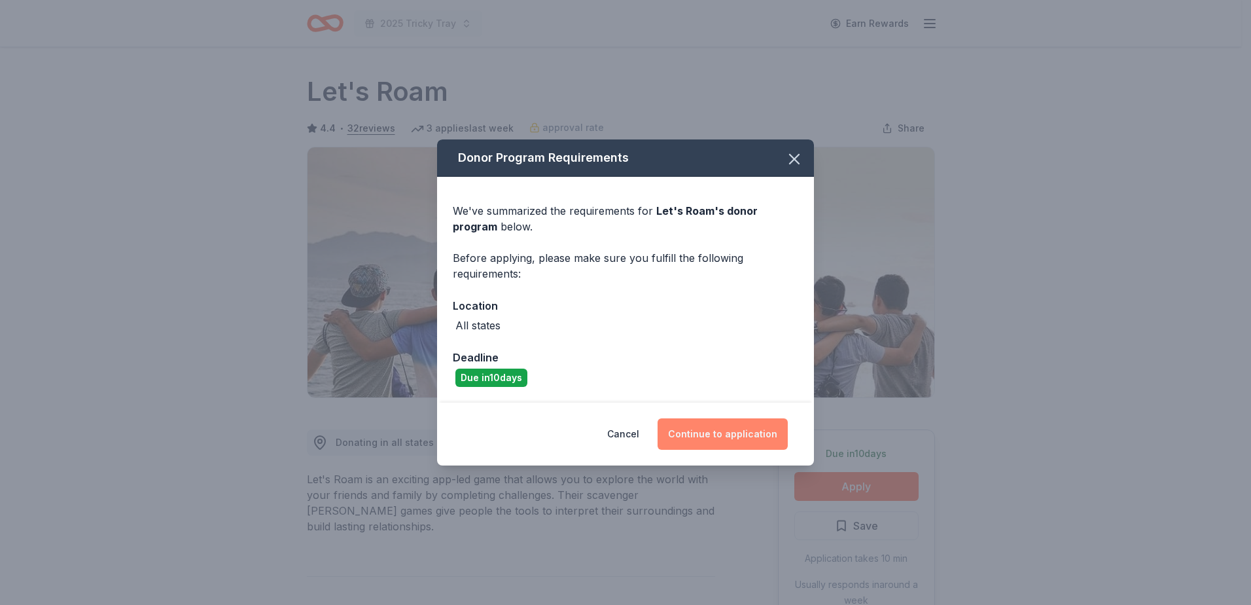
click at [745, 432] on button "Continue to application" at bounding box center [723, 433] width 130 height 31
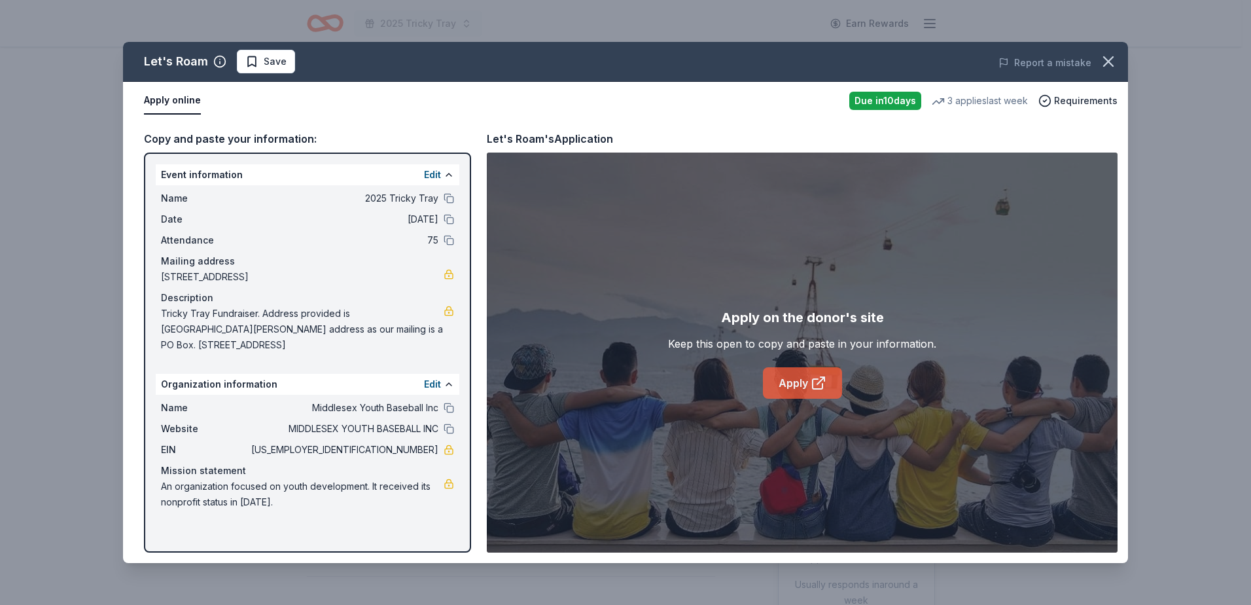
click at [792, 381] on link "Apply" at bounding box center [802, 382] width 79 height 31
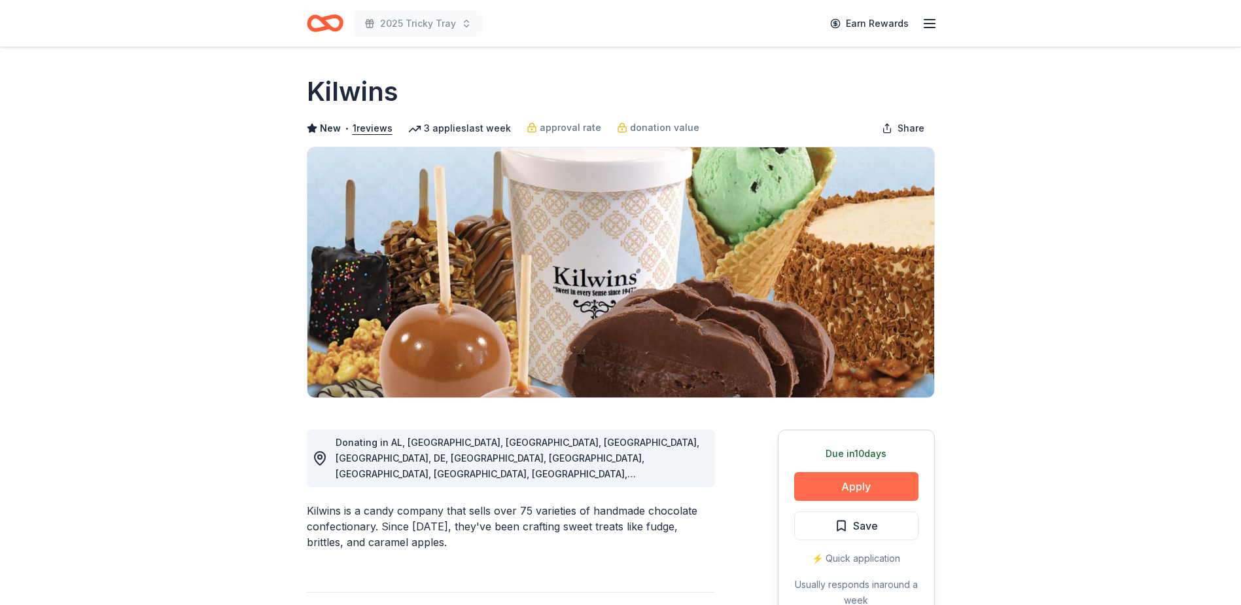
click at [862, 499] on button "Apply" at bounding box center [856, 486] width 124 height 29
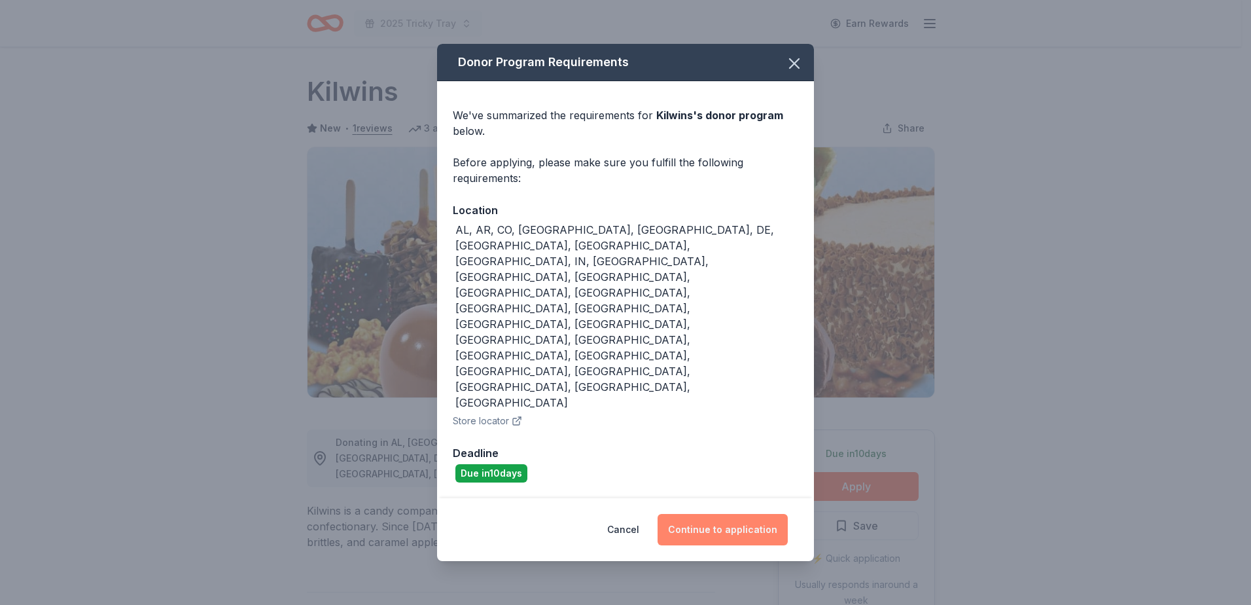
click at [686, 514] on button "Continue to application" at bounding box center [723, 529] width 130 height 31
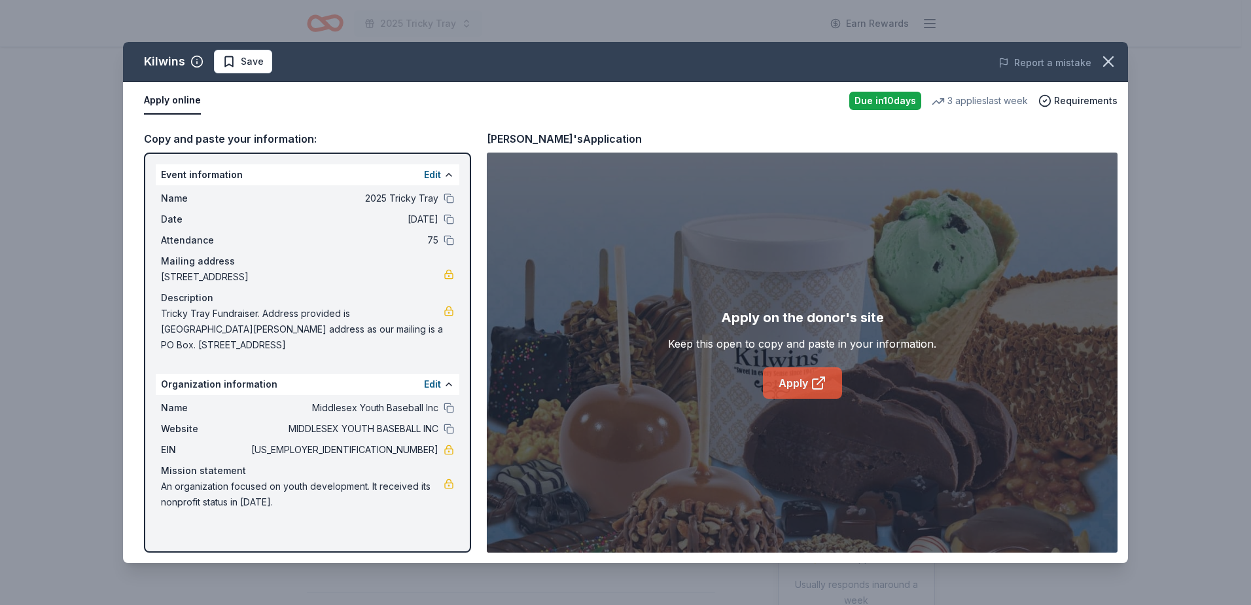
click at [806, 378] on link "Apply" at bounding box center [802, 382] width 79 height 31
click at [235, 61] on span "Save" at bounding box center [243, 62] width 41 height 16
